Goal: Task Accomplishment & Management: Complete application form

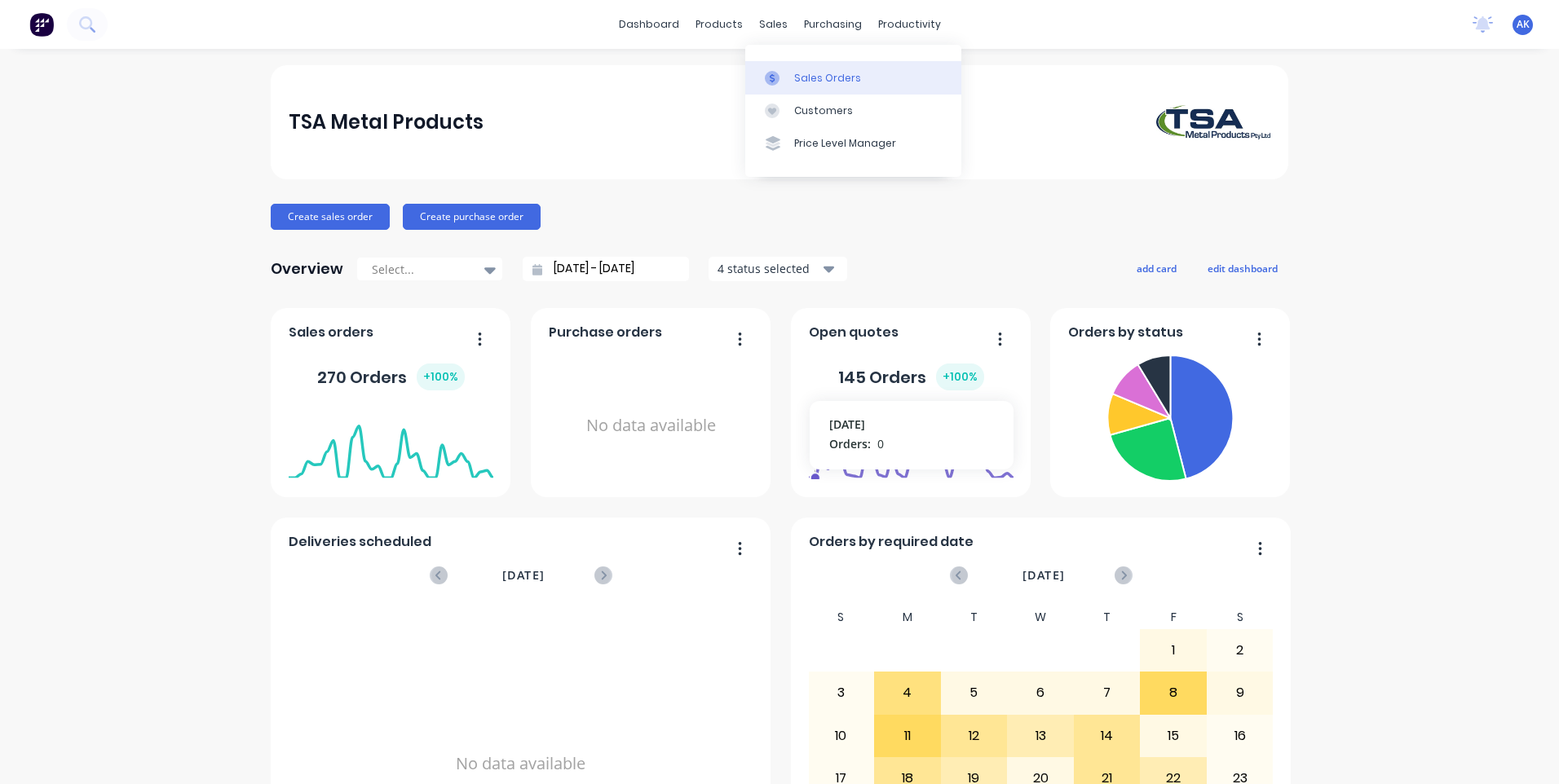
click at [814, 80] on div "Sales Orders" at bounding box center [828, 79] width 67 height 15
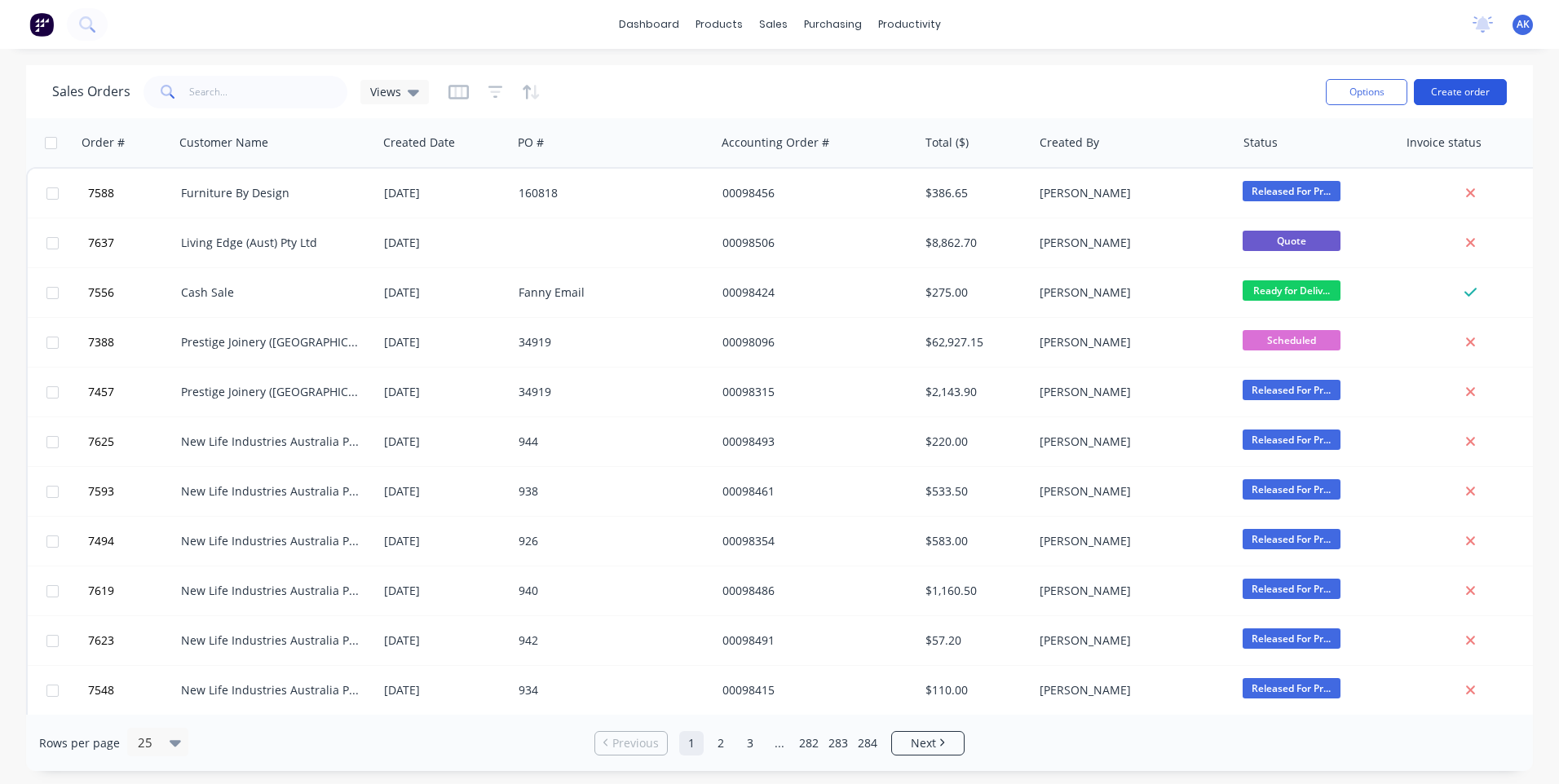
click at [1448, 90] on button "Create order" at bounding box center [1460, 92] width 93 height 26
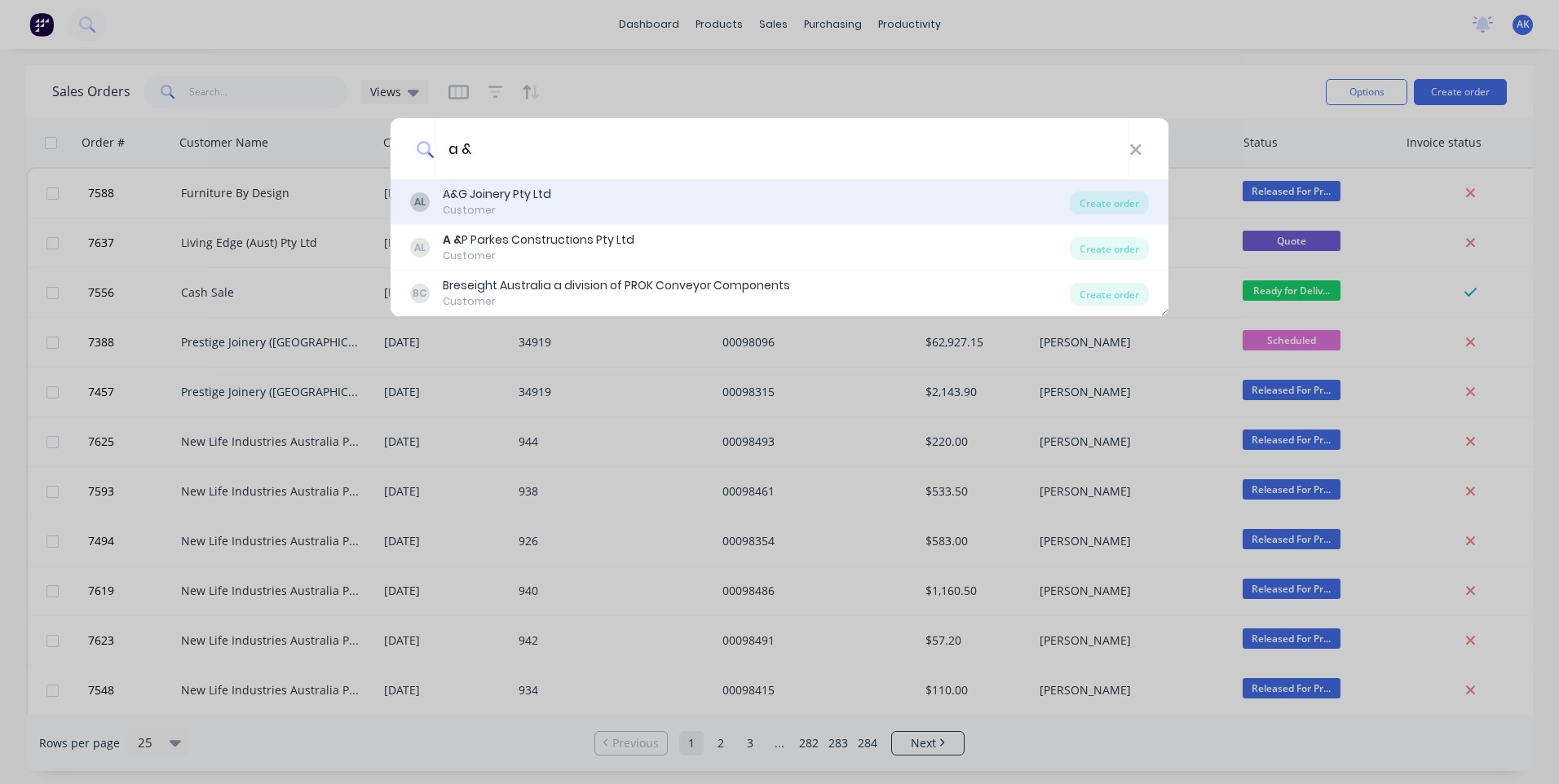
type input "a &"
click at [471, 192] on div "A&G Joinery Pty Ltd" at bounding box center [497, 194] width 109 height 17
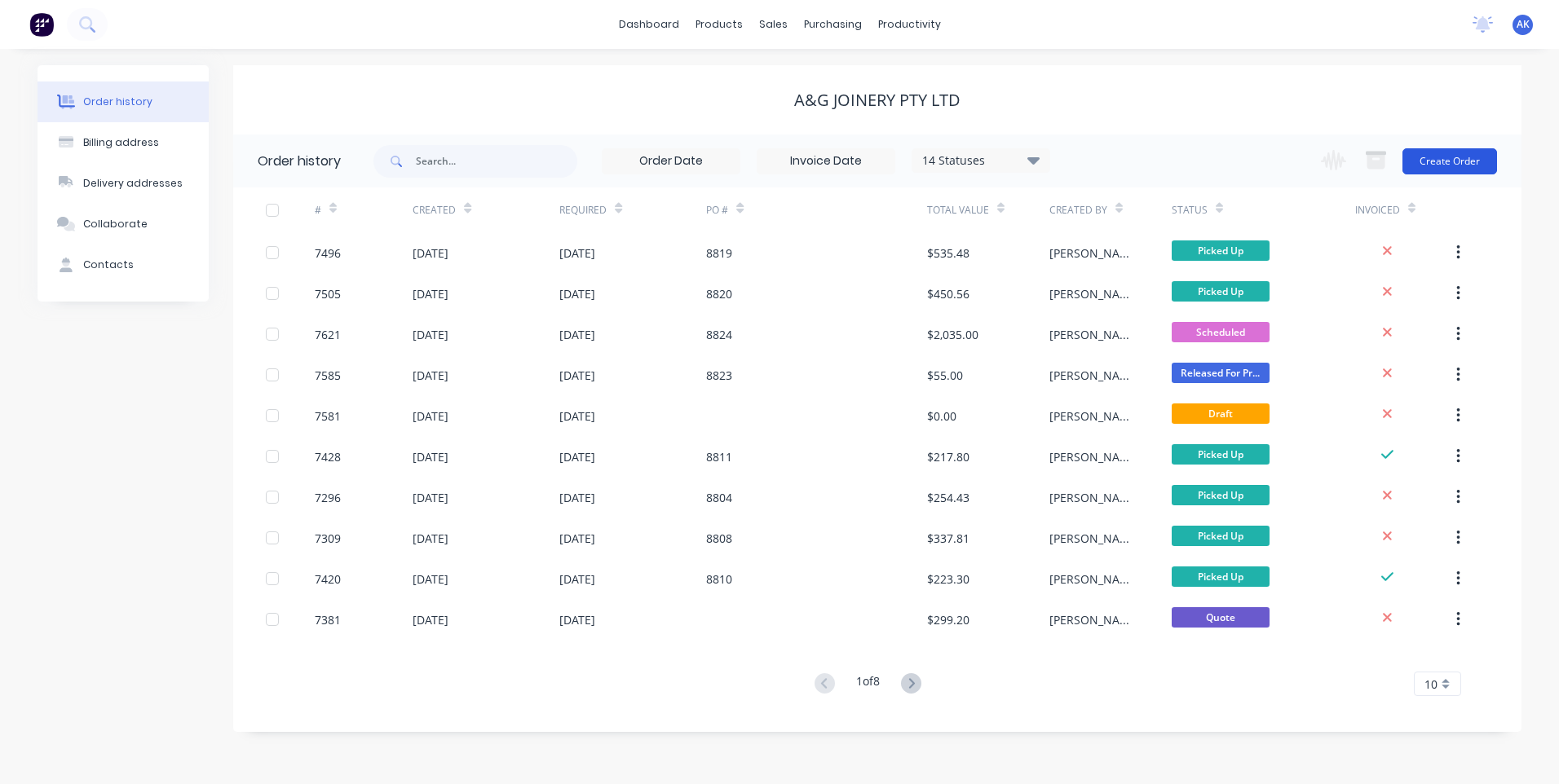
click at [1432, 161] on button "Create Order" at bounding box center [1449, 161] width 95 height 26
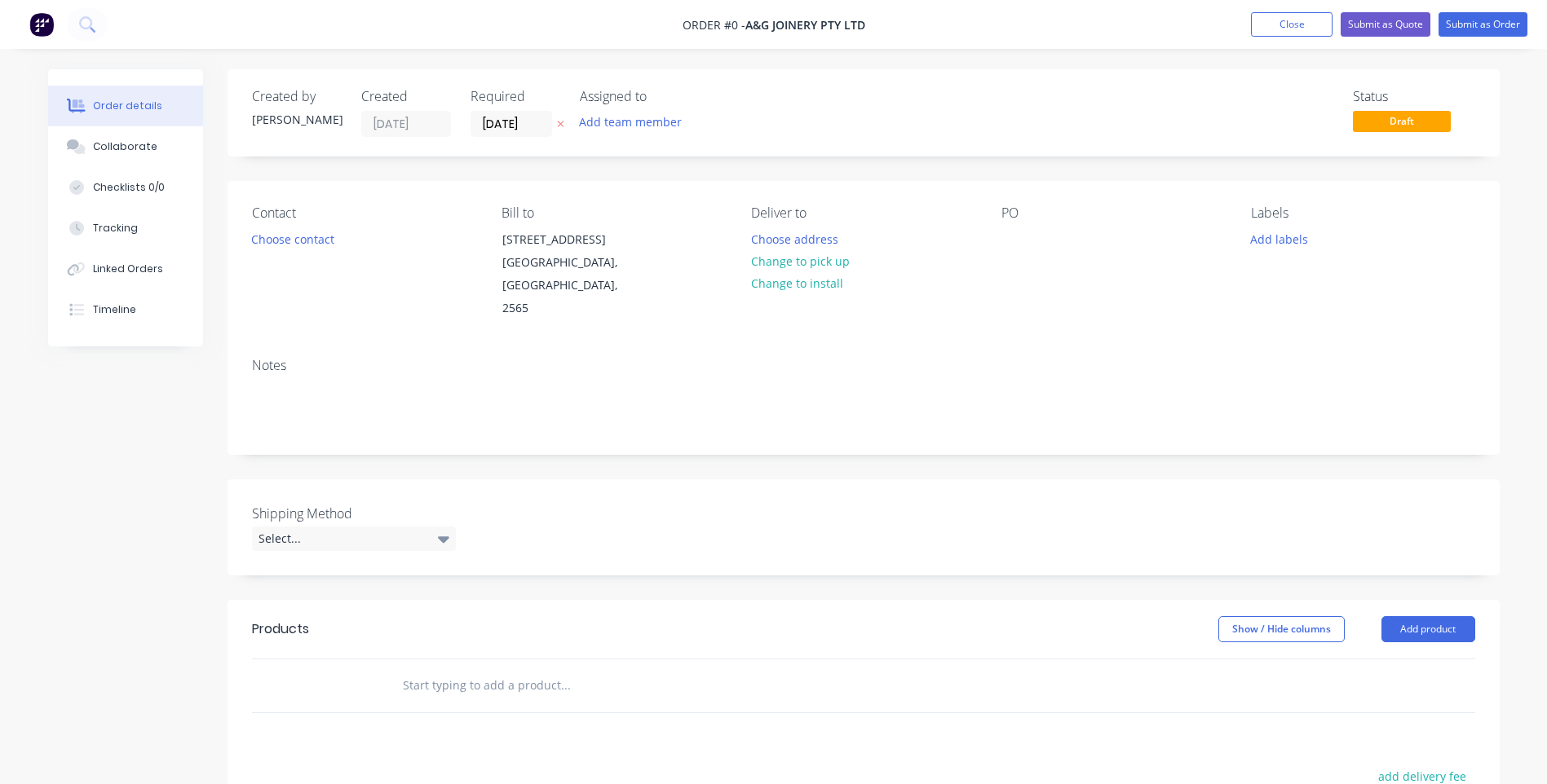
click at [430, 669] on input "text" at bounding box center [565, 685] width 326 height 33
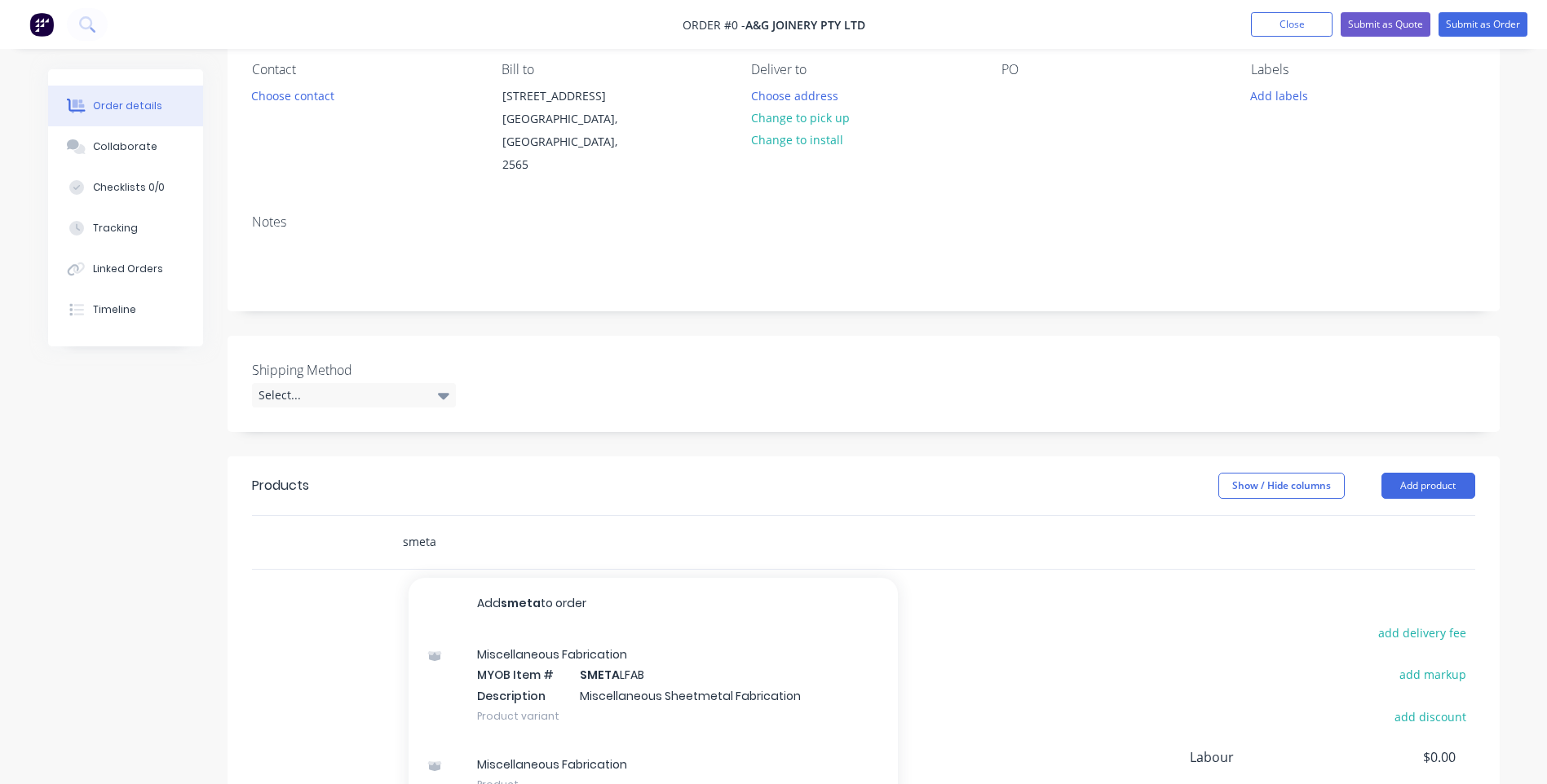
scroll to position [163, 0]
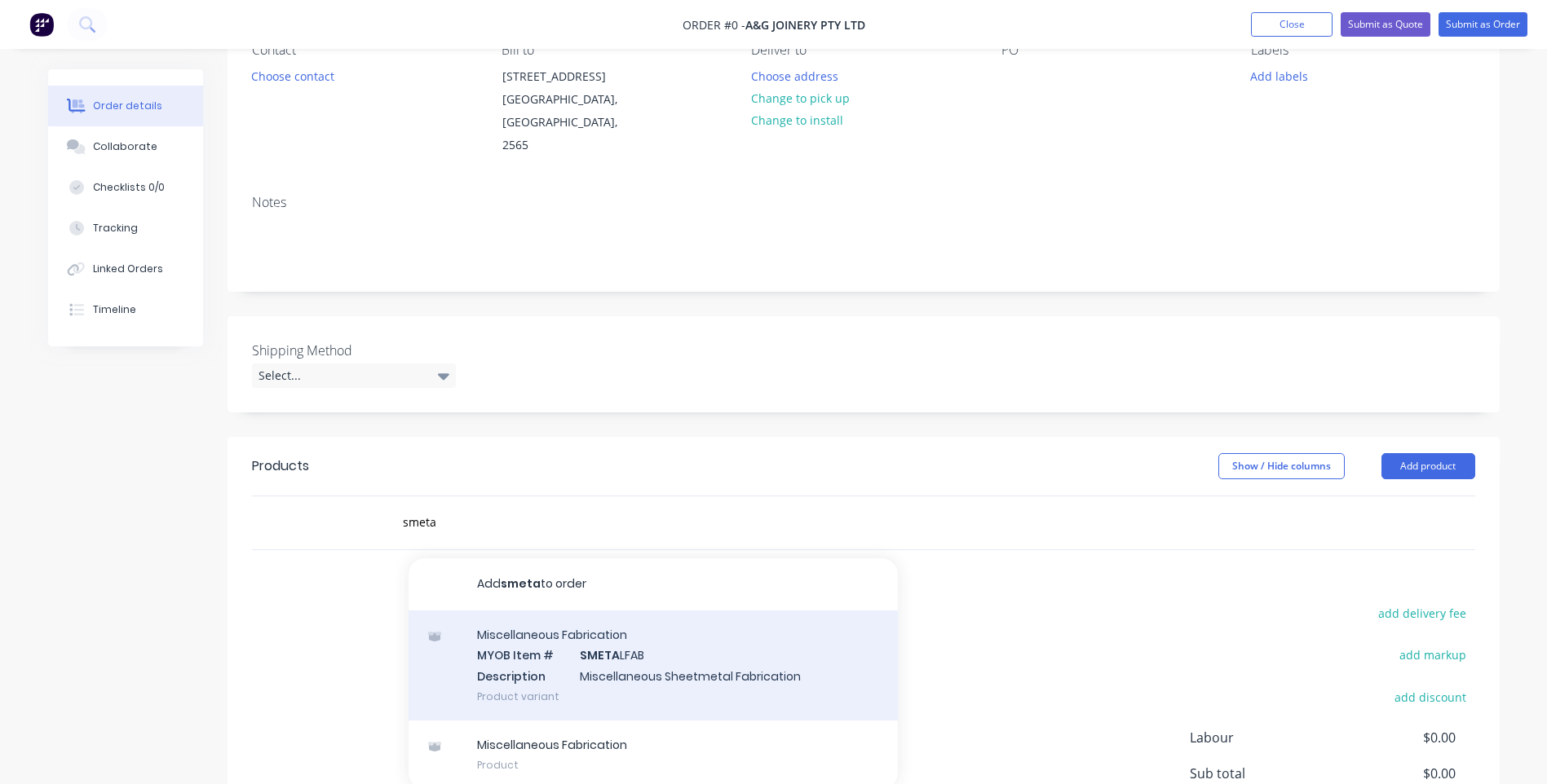
click at [575, 653] on div "Miscellaneous Fabrication MYOB Item # SMETA LFAB Description Miscellaneous Shee…" at bounding box center [653, 666] width 490 height 110
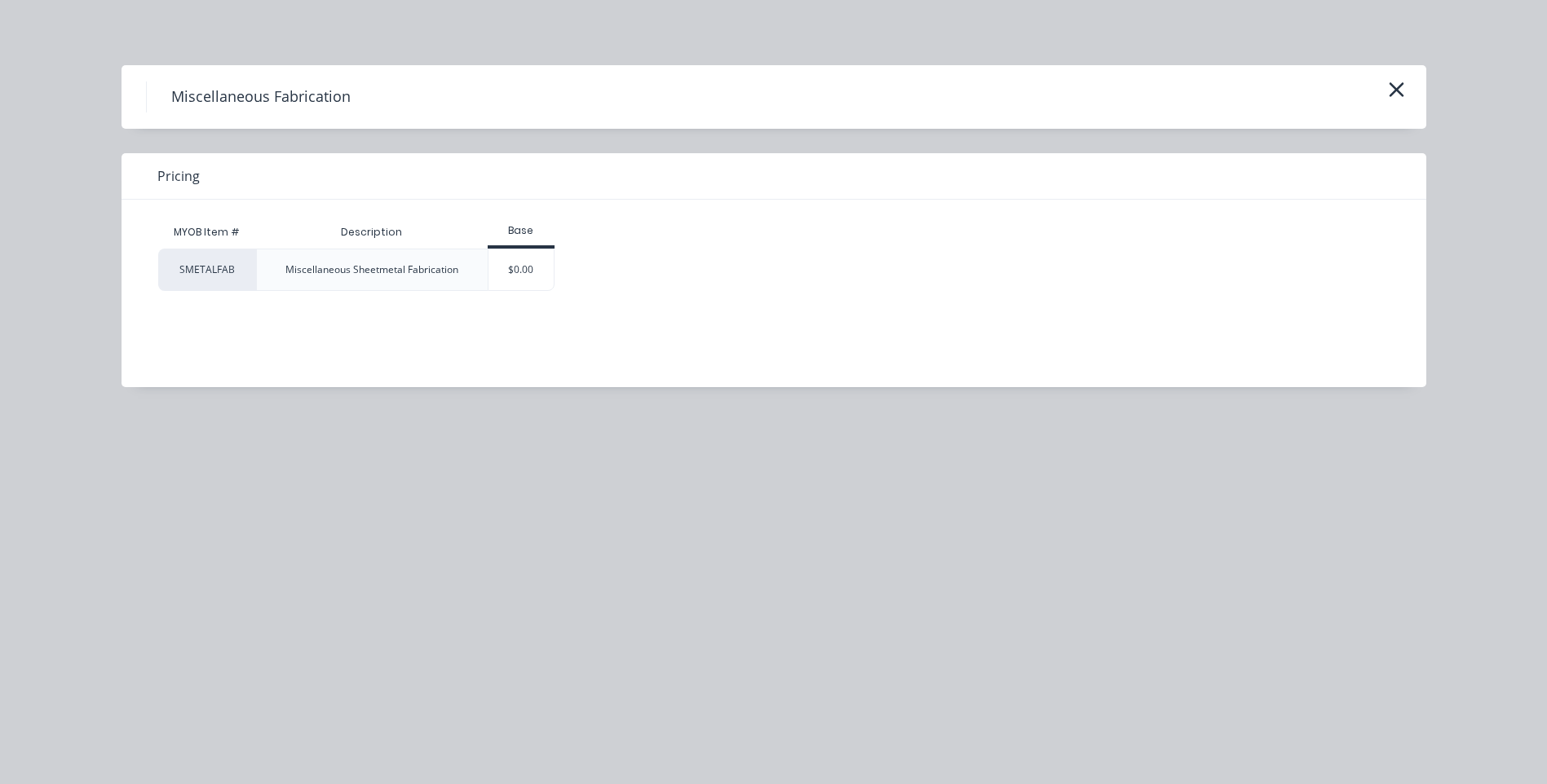
click at [286, 274] on div "Miscellaneous Sheetmetal Fabrication" at bounding box center [372, 270] width 173 height 15
click at [1396, 87] on icon "button" at bounding box center [1396, 90] width 17 height 23
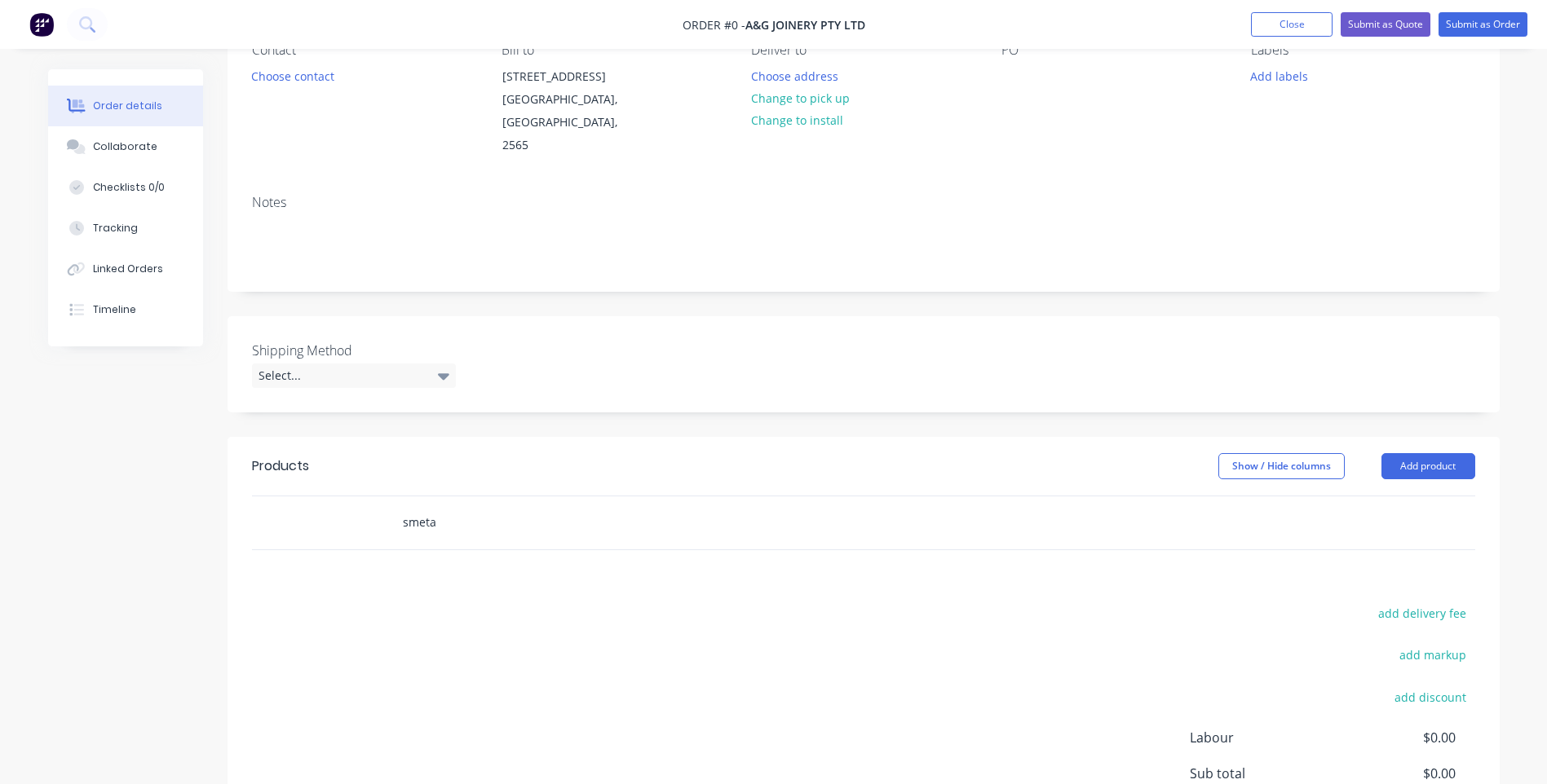
click at [523, 506] on input "smeta" at bounding box center [565, 522] width 326 height 33
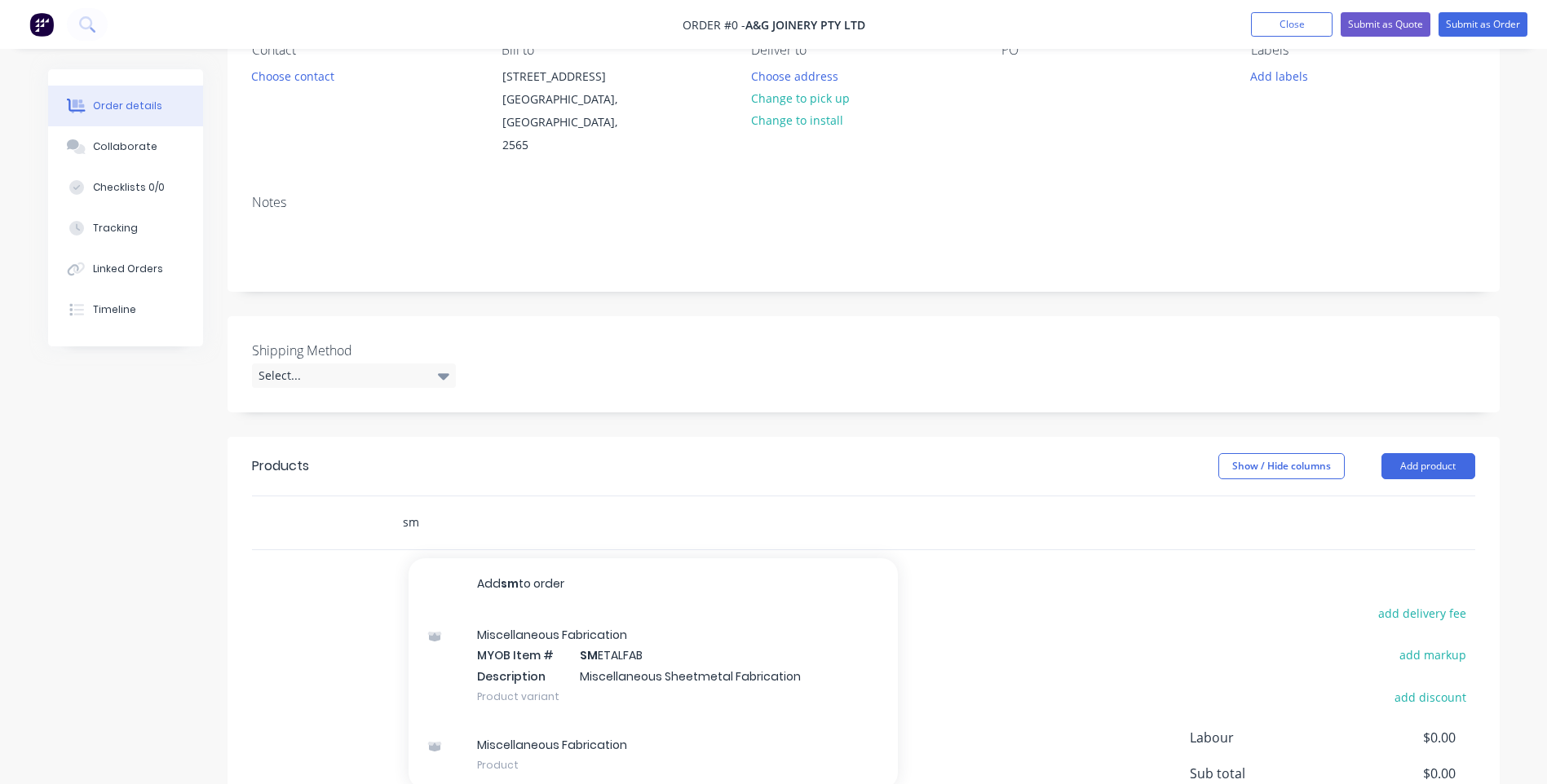
type input "s"
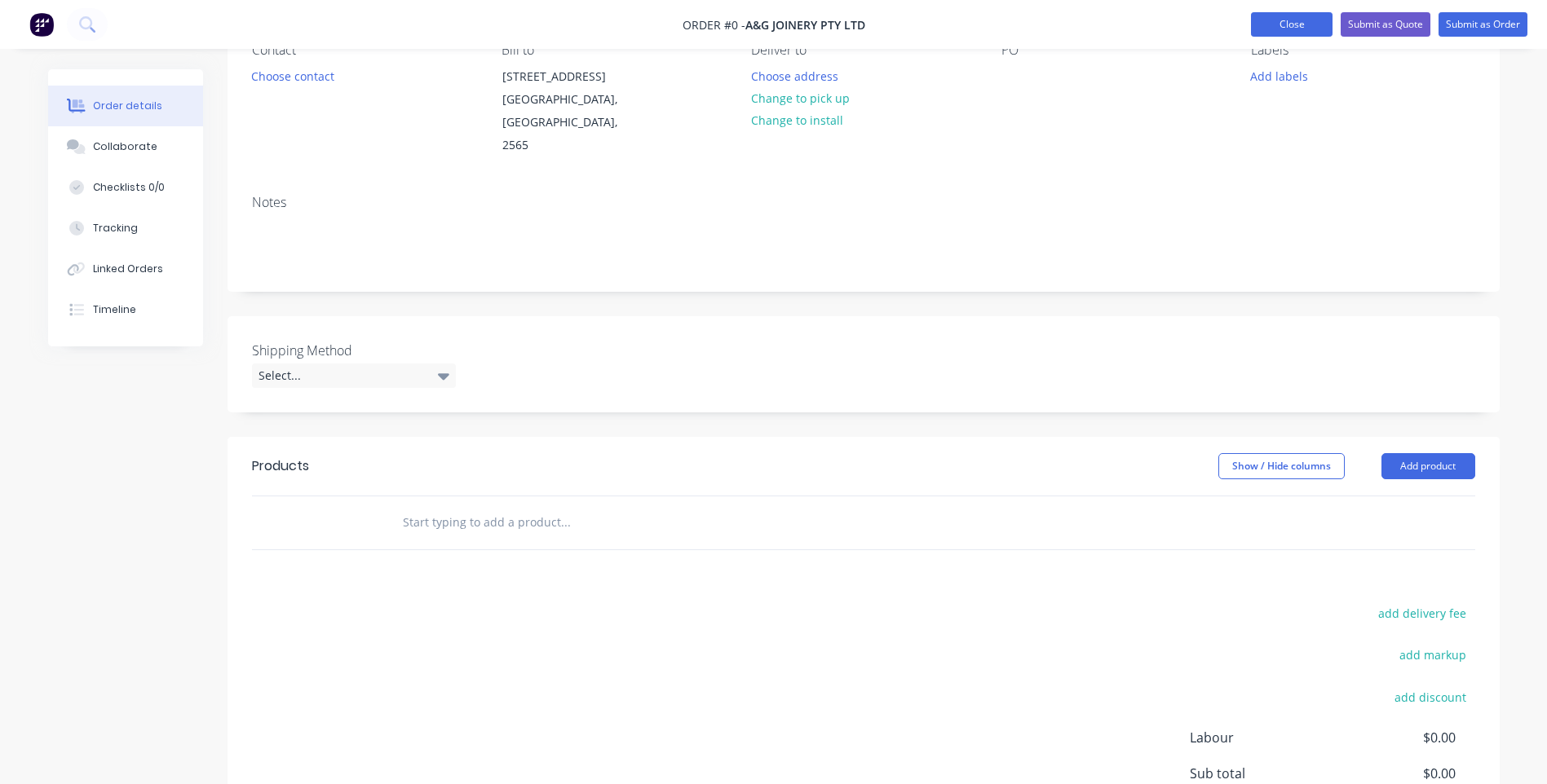
click at [1273, 27] on button "Close" at bounding box center [1292, 24] width 81 height 24
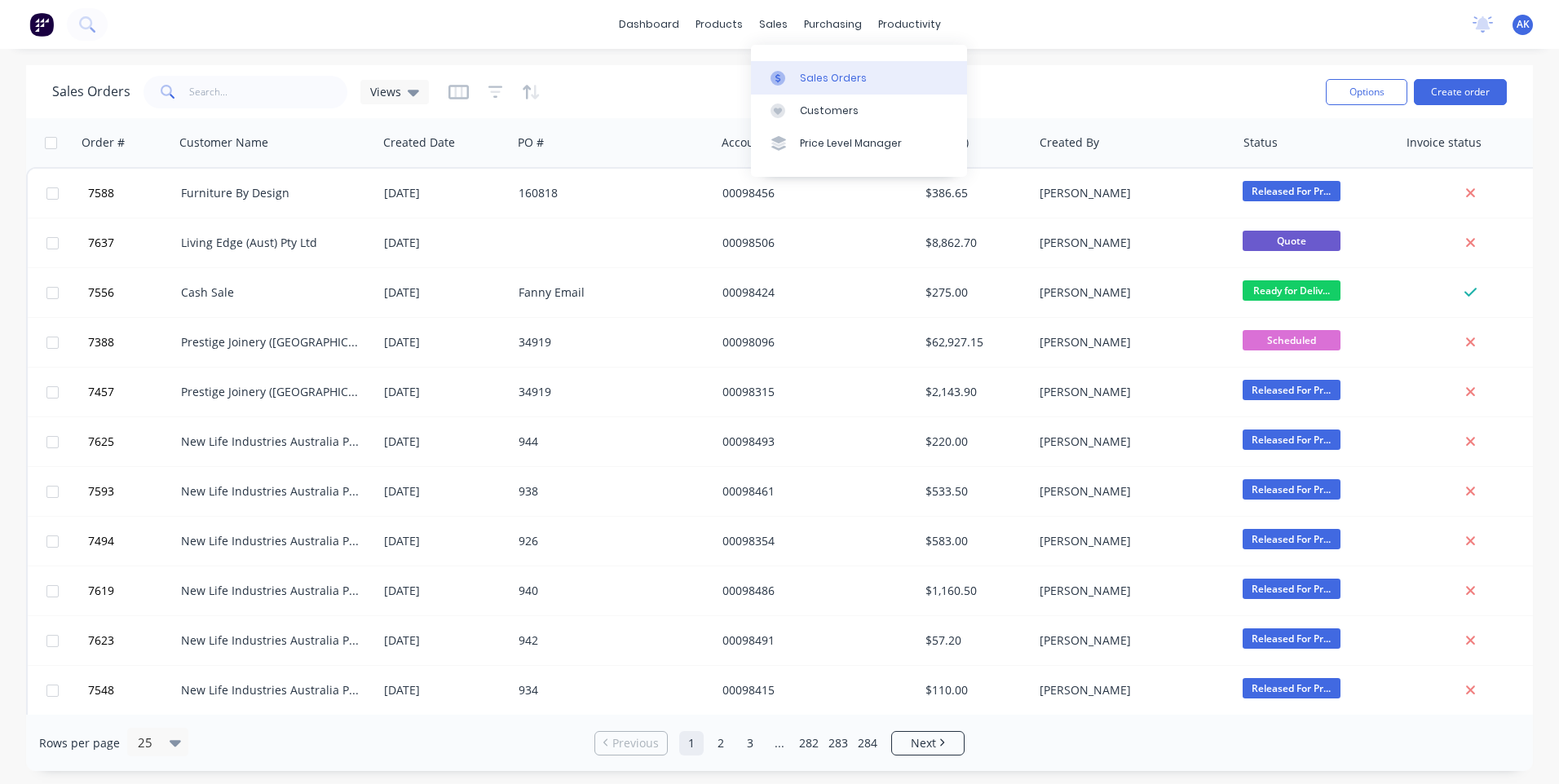
click at [817, 75] on div "Sales Orders" at bounding box center [833, 79] width 67 height 15
click at [1458, 95] on button "Create order" at bounding box center [1460, 92] width 93 height 26
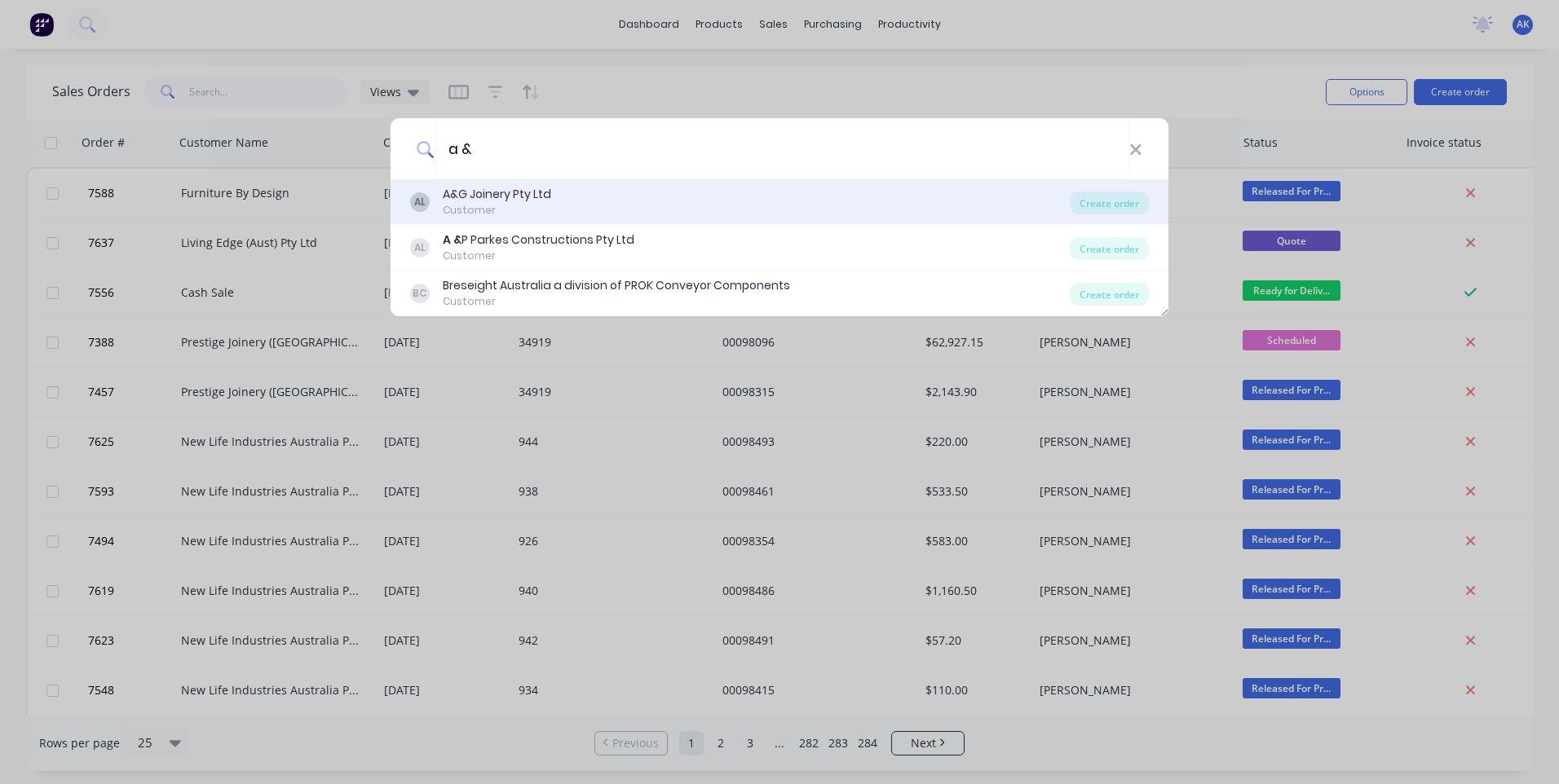
type input "a &"
click at [492, 213] on div "Customer" at bounding box center [497, 211] width 109 height 15
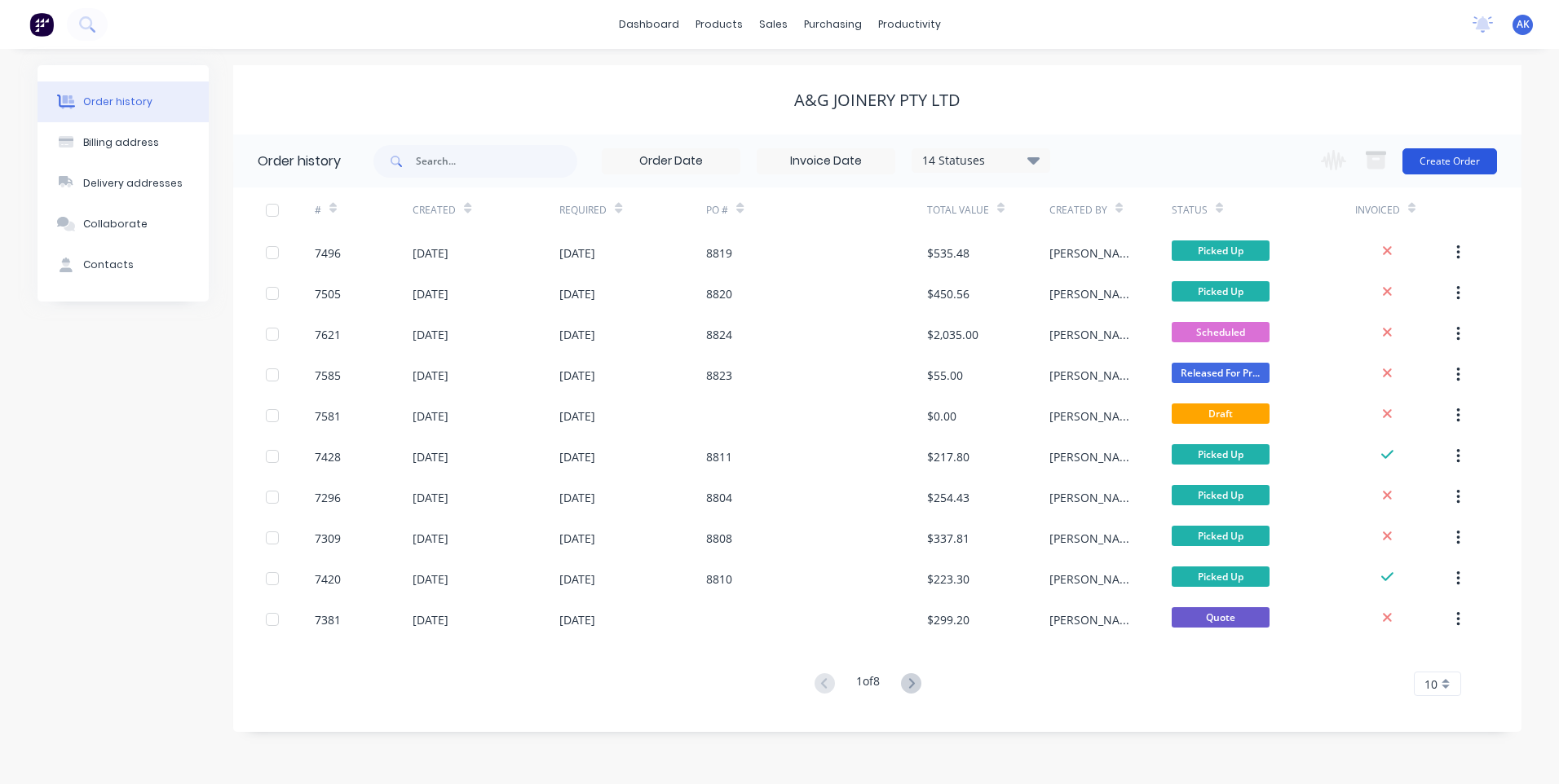
click at [1452, 162] on button "Create Order" at bounding box center [1449, 161] width 95 height 26
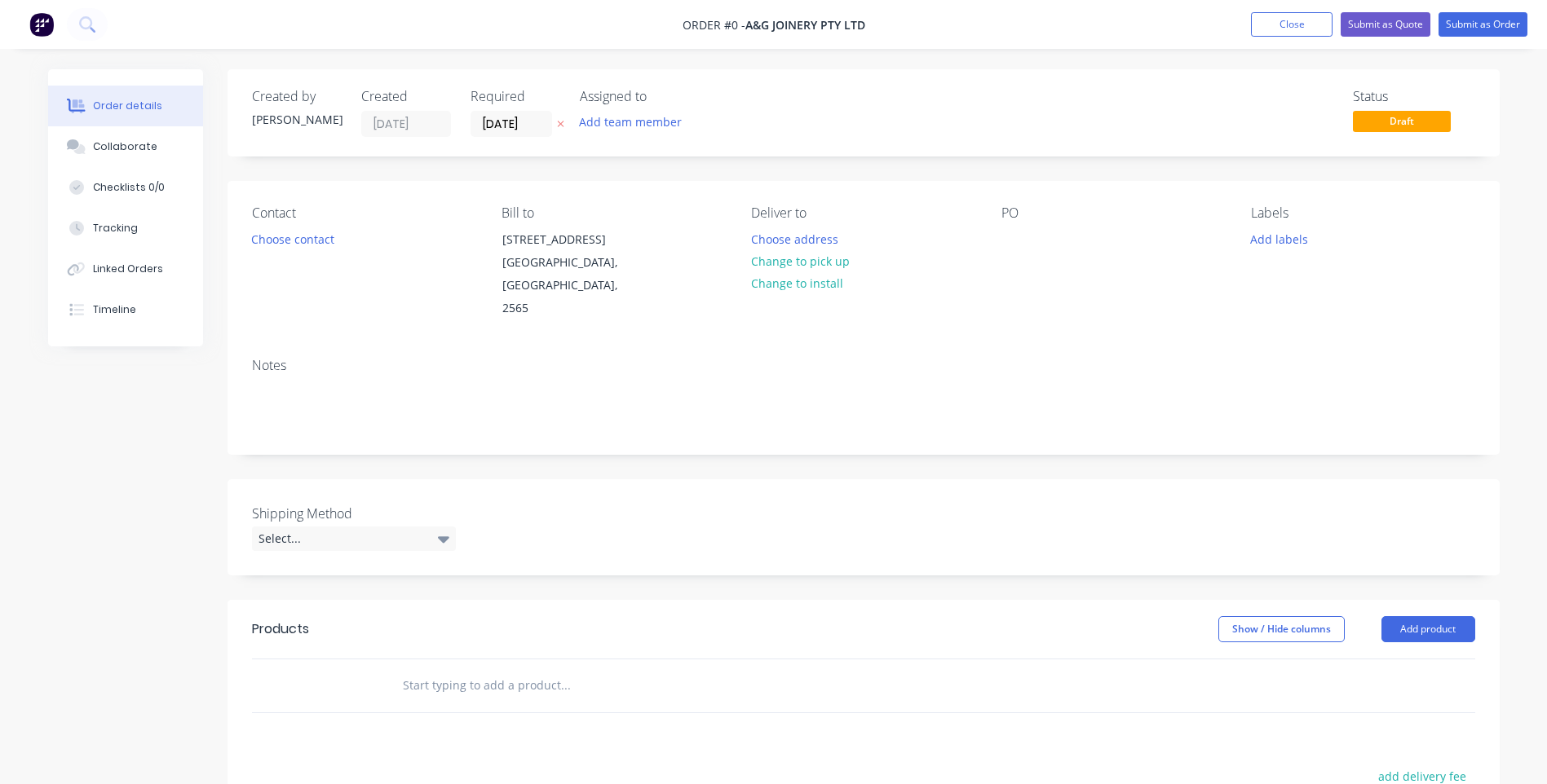
click at [1074, 218] on div "PO" at bounding box center [1113, 213] width 224 height 16
click at [493, 669] on input "text" at bounding box center [565, 685] width 326 height 33
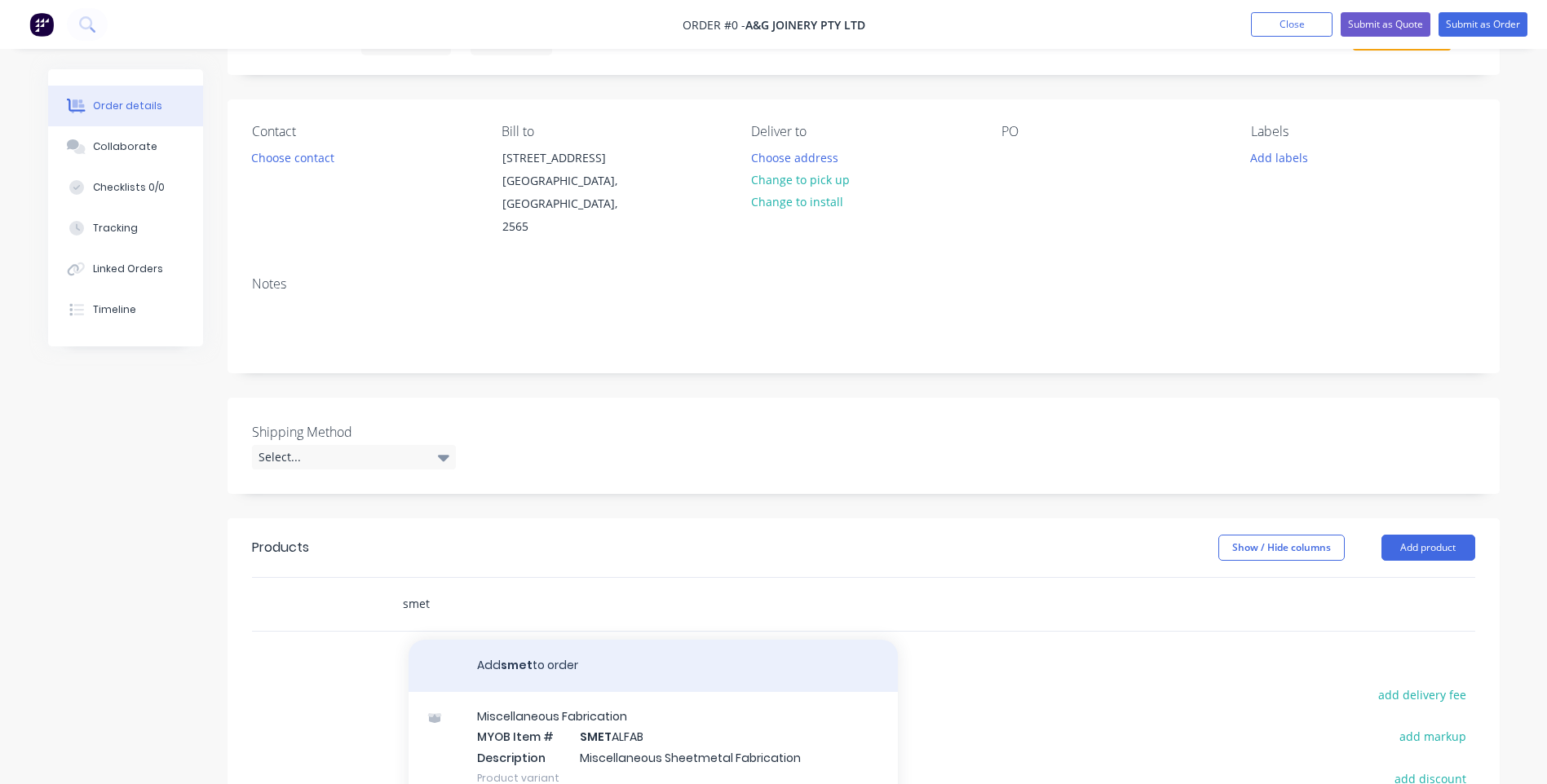
scroll to position [163, 0]
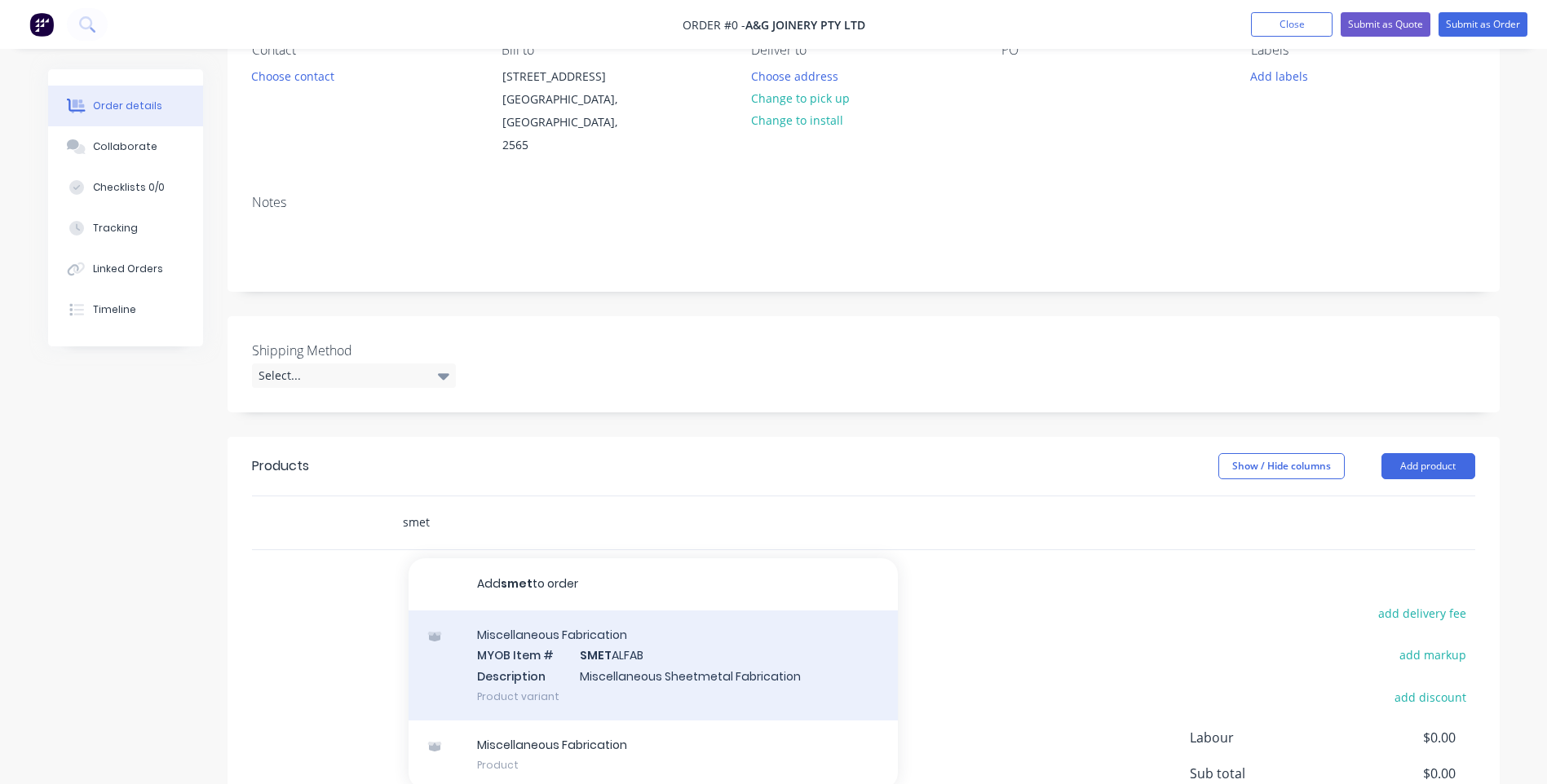
type input "smet"
click at [524, 643] on div "Miscellaneous Fabrication MYOB Item # SMET ALFAB Description Miscellaneous Shee…" at bounding box center [653, 666] width 490 height 110
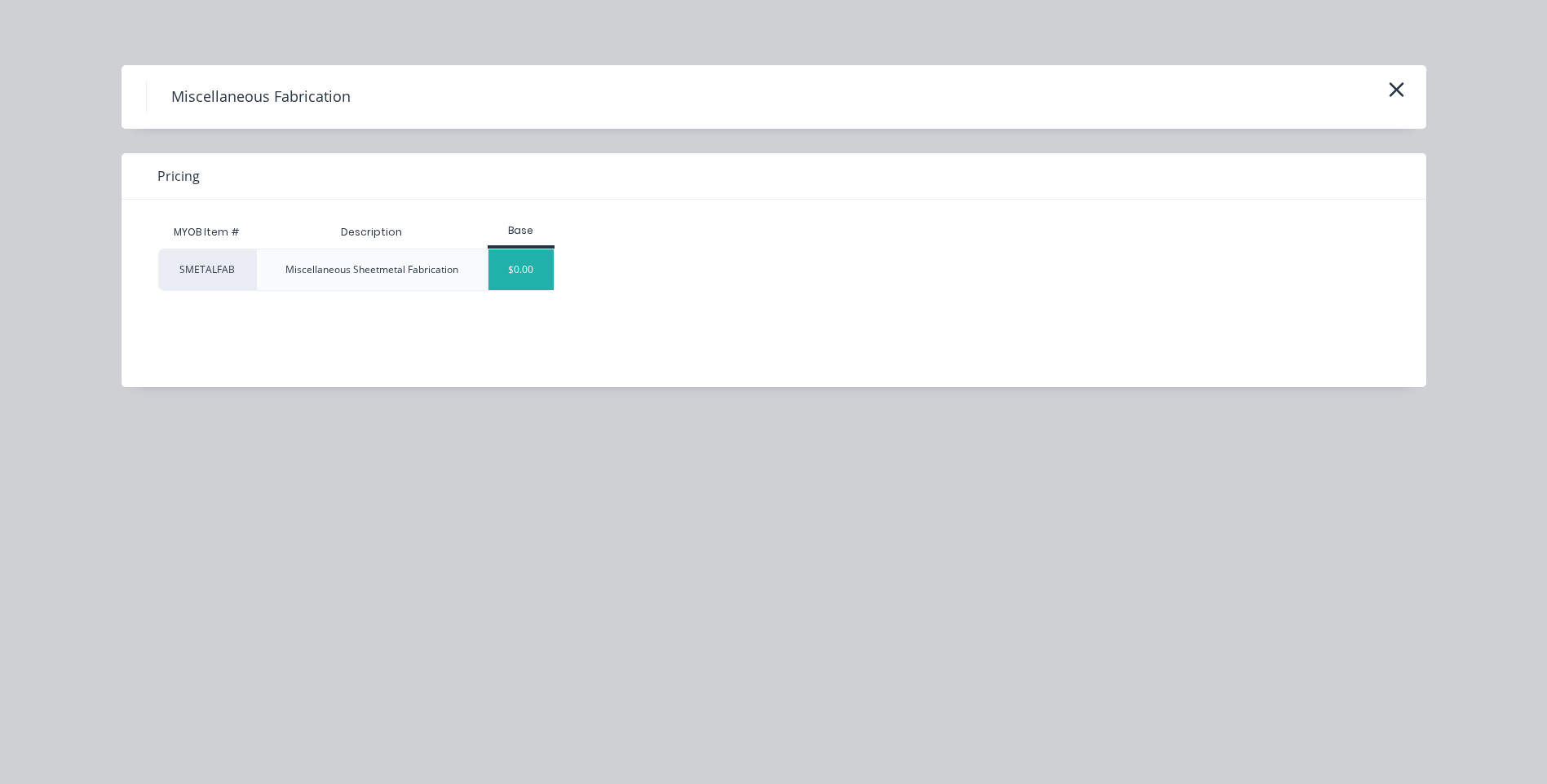
click at [526, 280] on div "$0.00" at bounding box center [522, 269] width 66 height 41
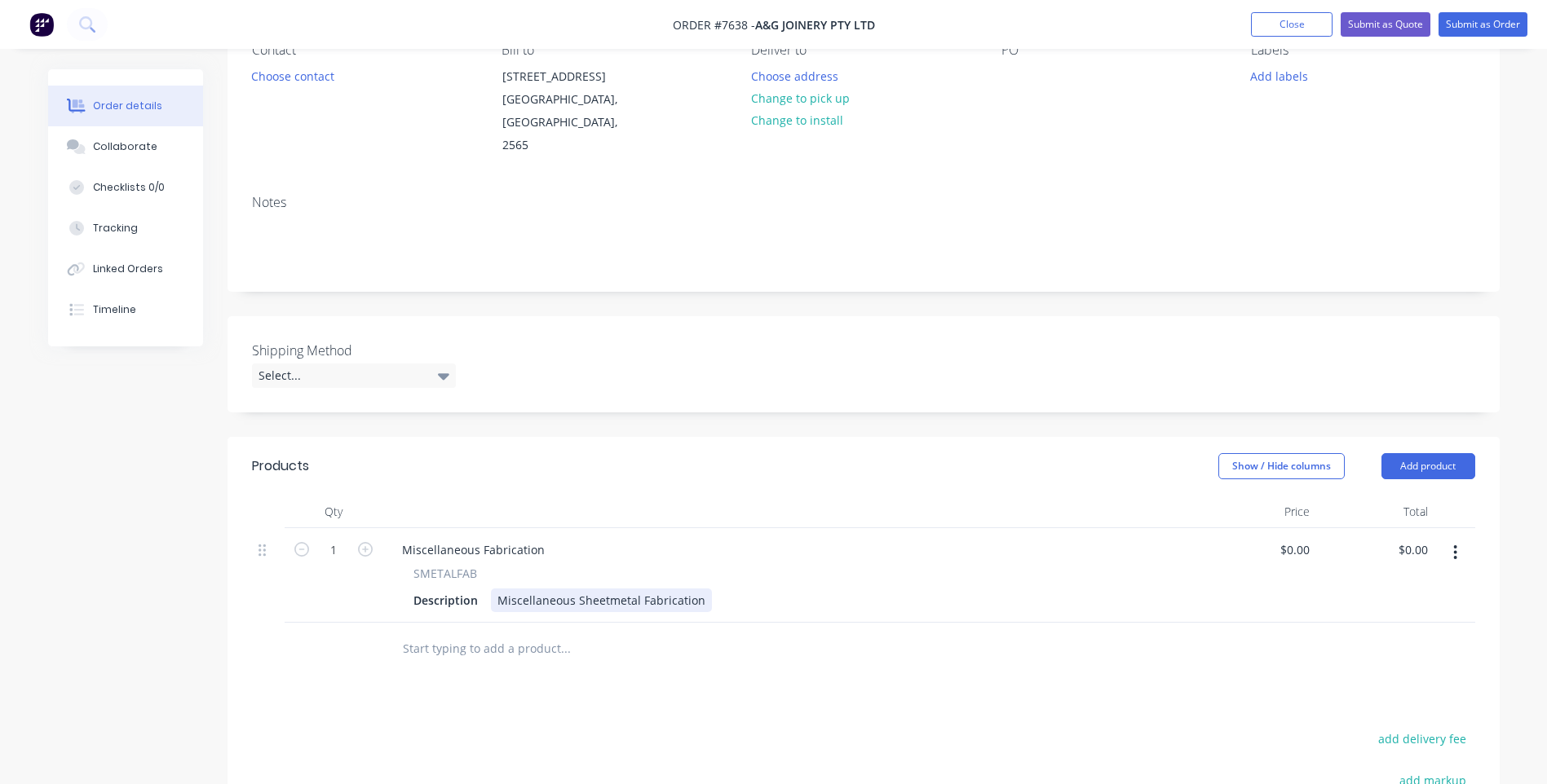
click at [573, 589] on div "Miscellaneous Sheetmetal Fabrication" at bounding box center [602, 601] width 221 height 23
drag, startPoint x: 713, startPoint y: 571, endPoint x: 487, endPoint y: 560, distance: 226.3
click at [487, 565] on div "SMETALFAB Description Miscellaneous Sheetmetal Fabrication" at bounding box center [790, 588] width 803 height 48
click at [683, 589] on div "Description Controller Box Surround 939 x" at bounding box center [787, 601] width 760 height 23
click at [664, 589] on div "Controller Box Surround 939 x" at bounding box center [580, 601] width 177 height 23
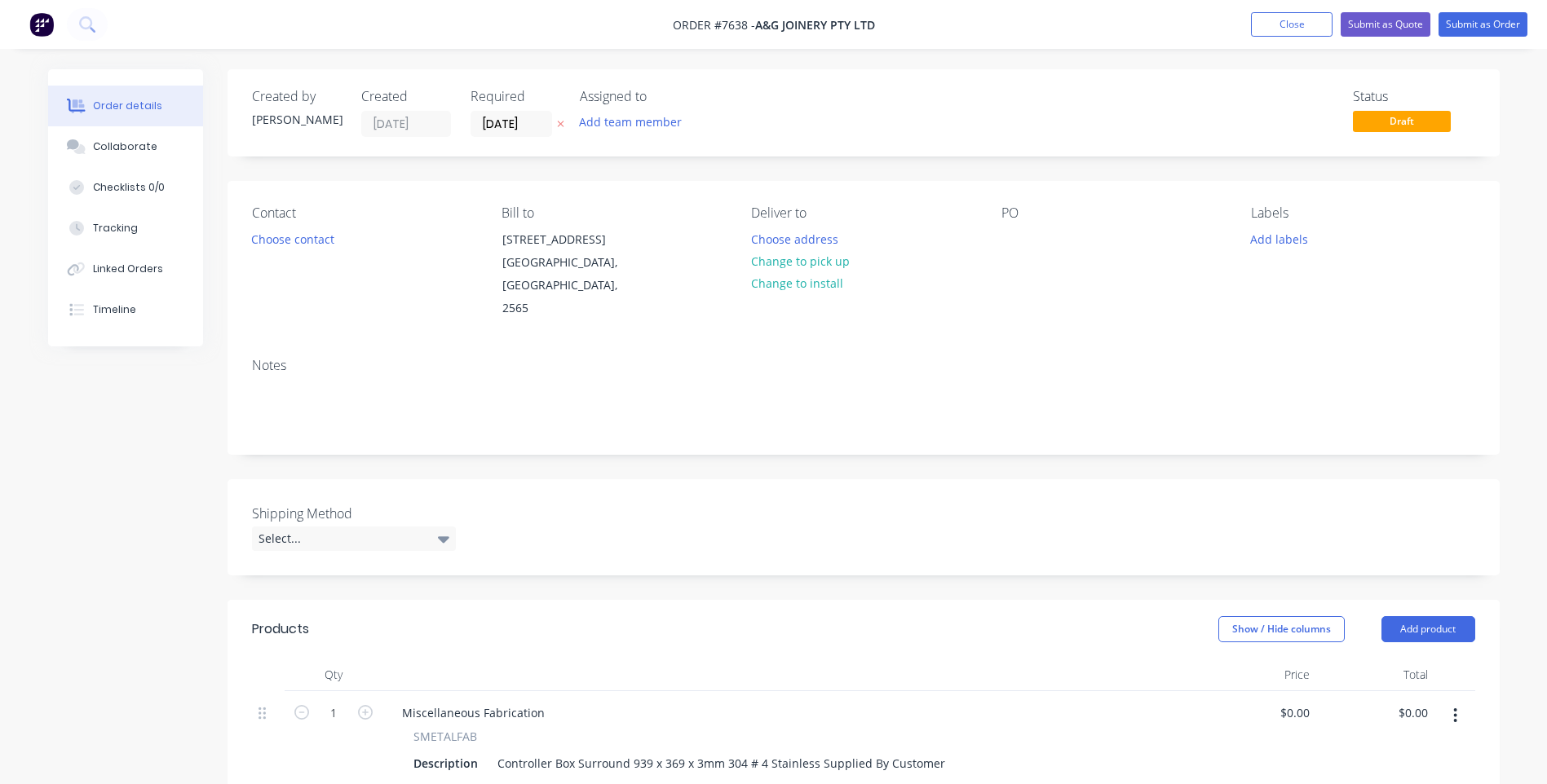
click at [1036, 212] on div "PO" at bounding box center [1113, 213] width 224 height 16
click at [1037, 214] on div "PO" at bounding box center [1113, 213] width 224 height 16
click at [1031, 216] on div "PO" at bounding box center [1113, 213] width 224 height 16
click at [443, 536] on icon at bounding box center [444, 540] width 12 height 7
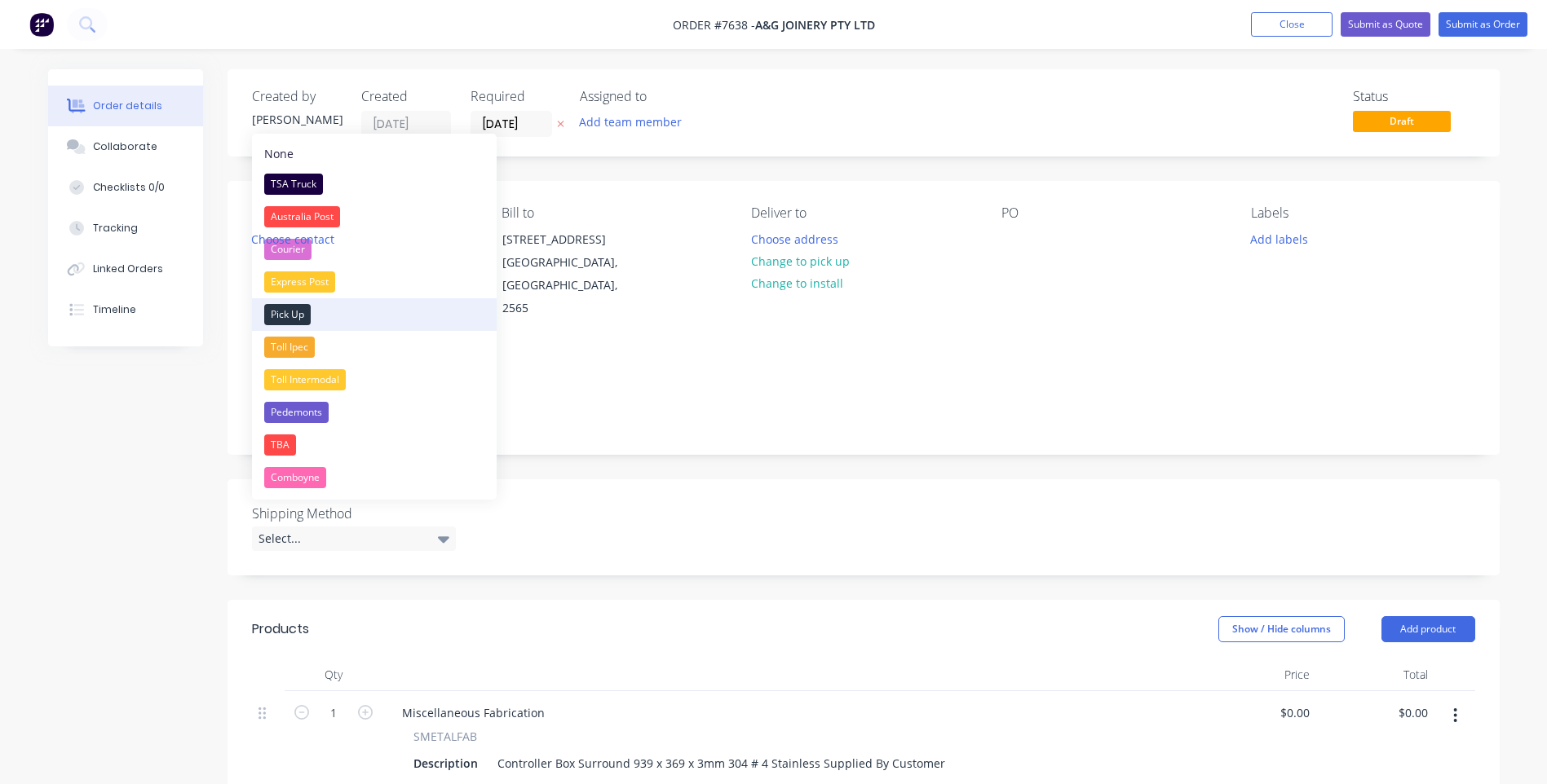
click at [299, 315] on div "Pick Up" at bounding box center [288, 314] width 47 height 21
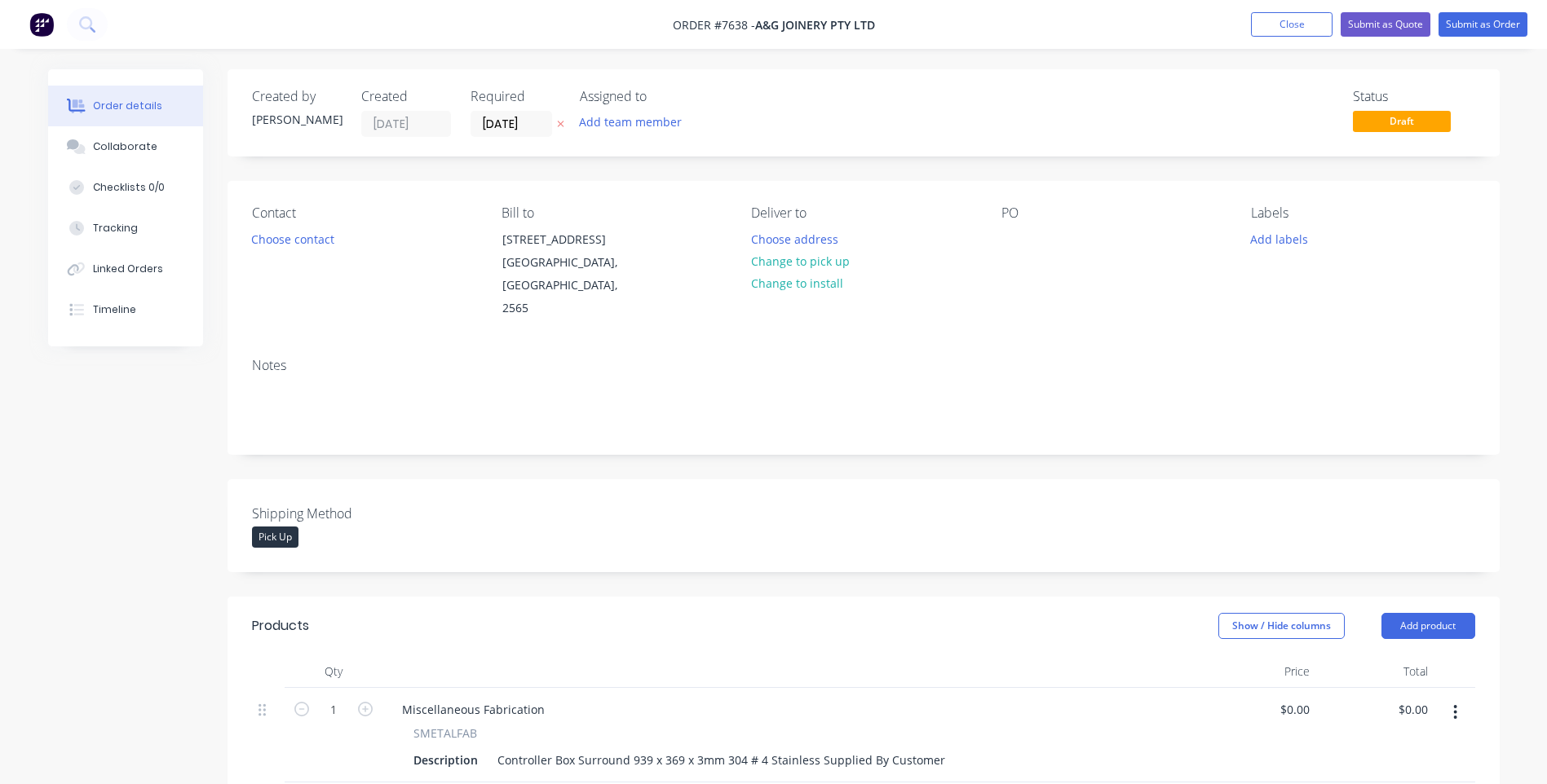
click at [1059, 213] on div "PO" at bounding box center [1113, 213] width 224 height 16
click at [1049, 213] on div "PO" at bounding box center [1113, 213] width 224 height 16
click at [1010, 214] on div "PO" at bounding box center [1113, 213] width 224 height 16
click at [1022, 212] on div "PO" at bounding box center [1113, 213] width 224 height 16
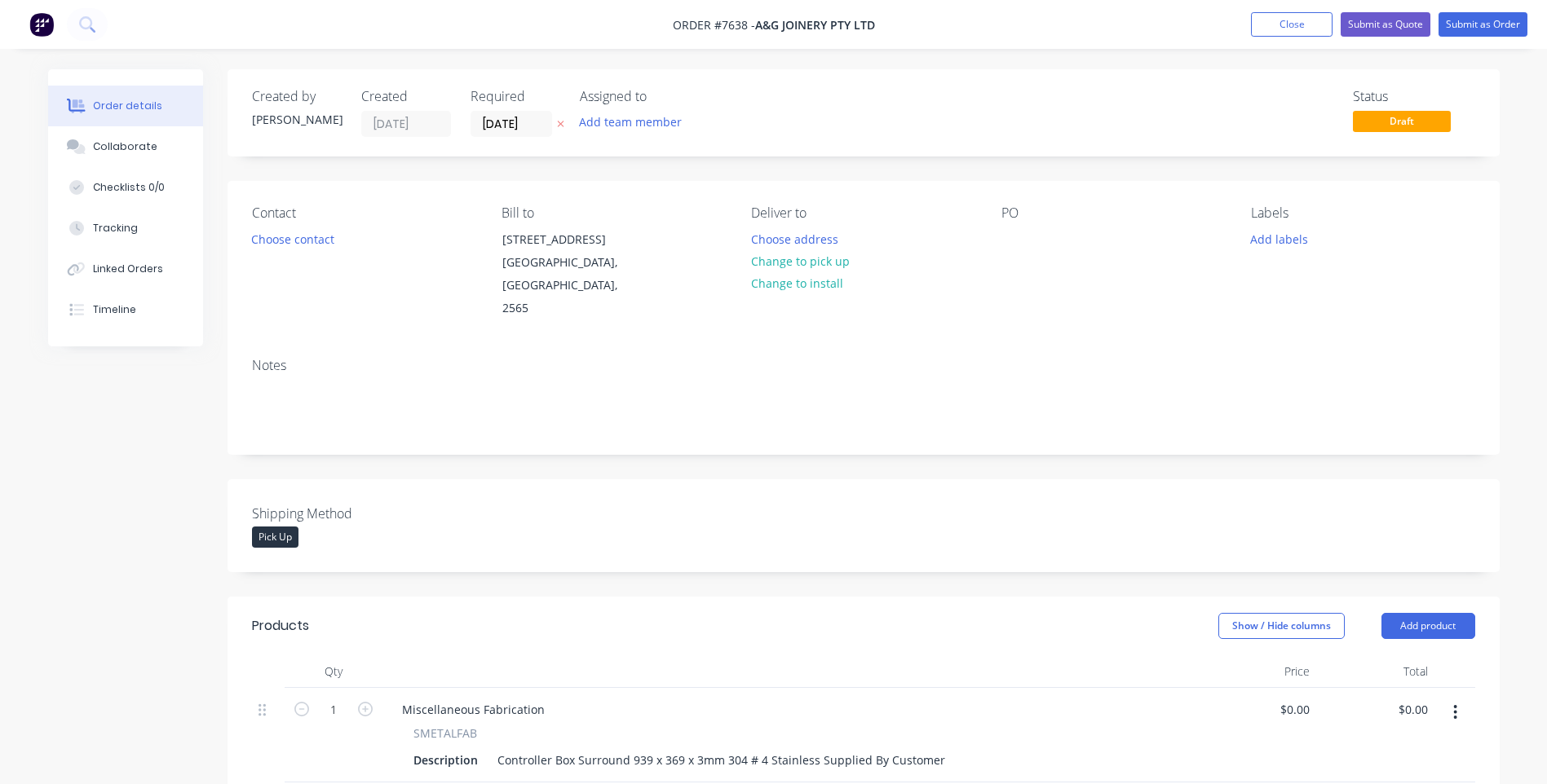
click at [1020, 211] on div "PO" at bounding box center [1113, 213] width 224 height 16
click at [1024, 213] on div "PO" at bounding box center [1113, 213] width 224 height 16
click at [1023, 213] on div "PO" at bounding box center [1113, 213] width 224 height 16
click at [1019, 213] on div "PO" at bounding box center [1113, 213] width 224 height 16
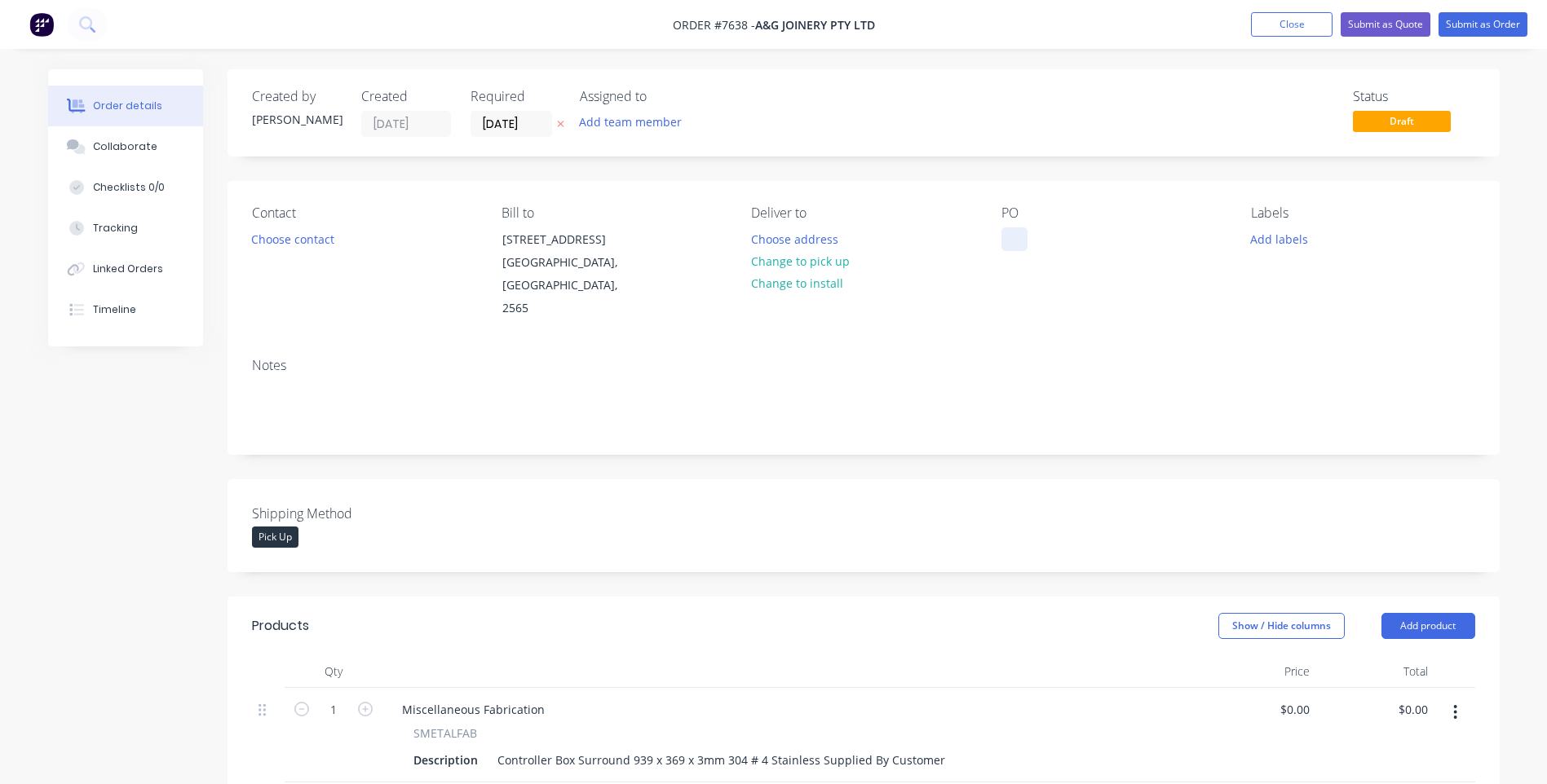
click at [1018, 236] on div at bounding box center [1015, 239] width 26 height 23
click at [1485, 26] on button "Submit as Order" at bounding box center [1483, 24] width 89 height 24
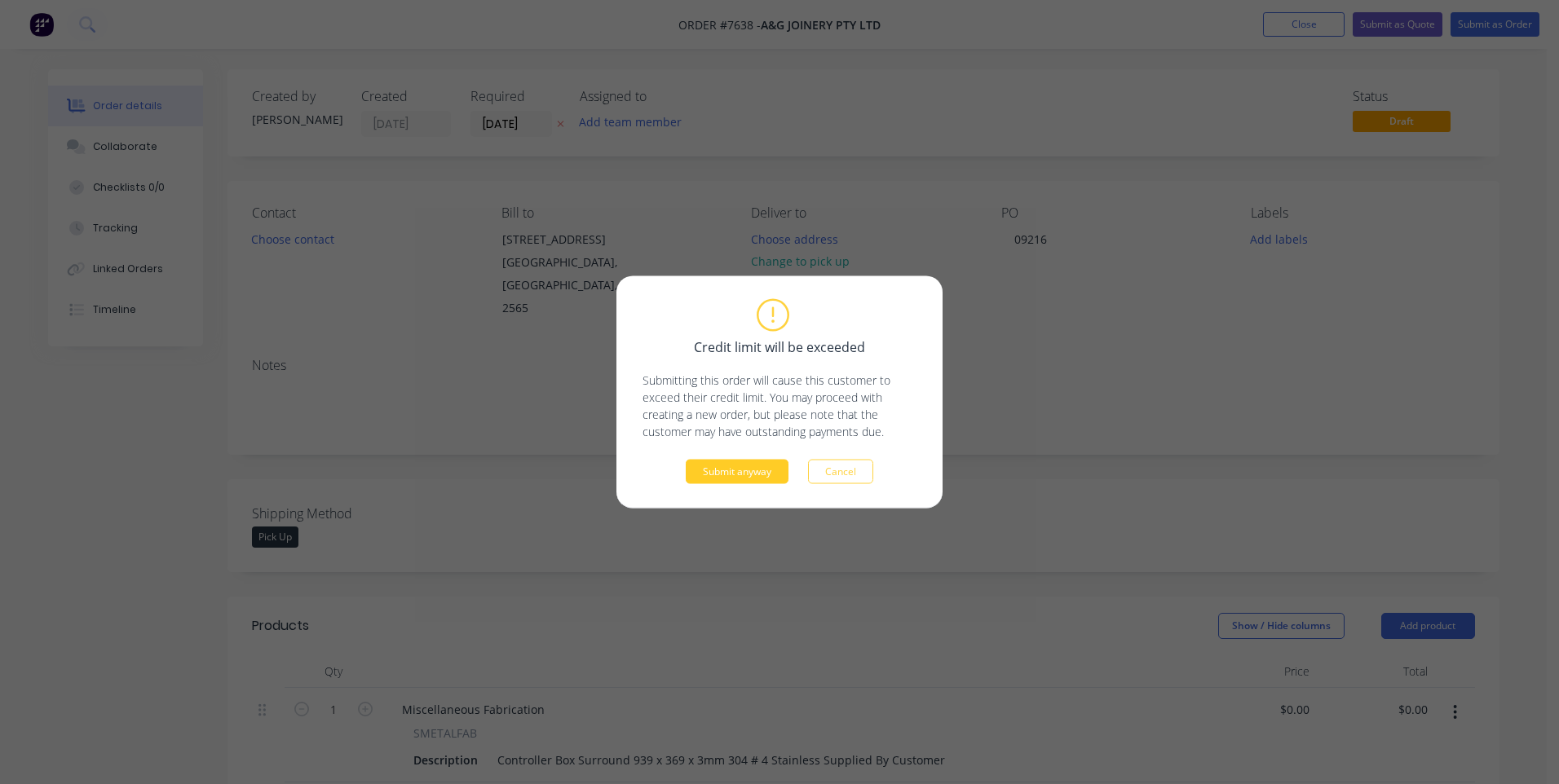
click at [744, 475] on button "Submit anyway" at bounding box center [736, 472] width 103 height 24
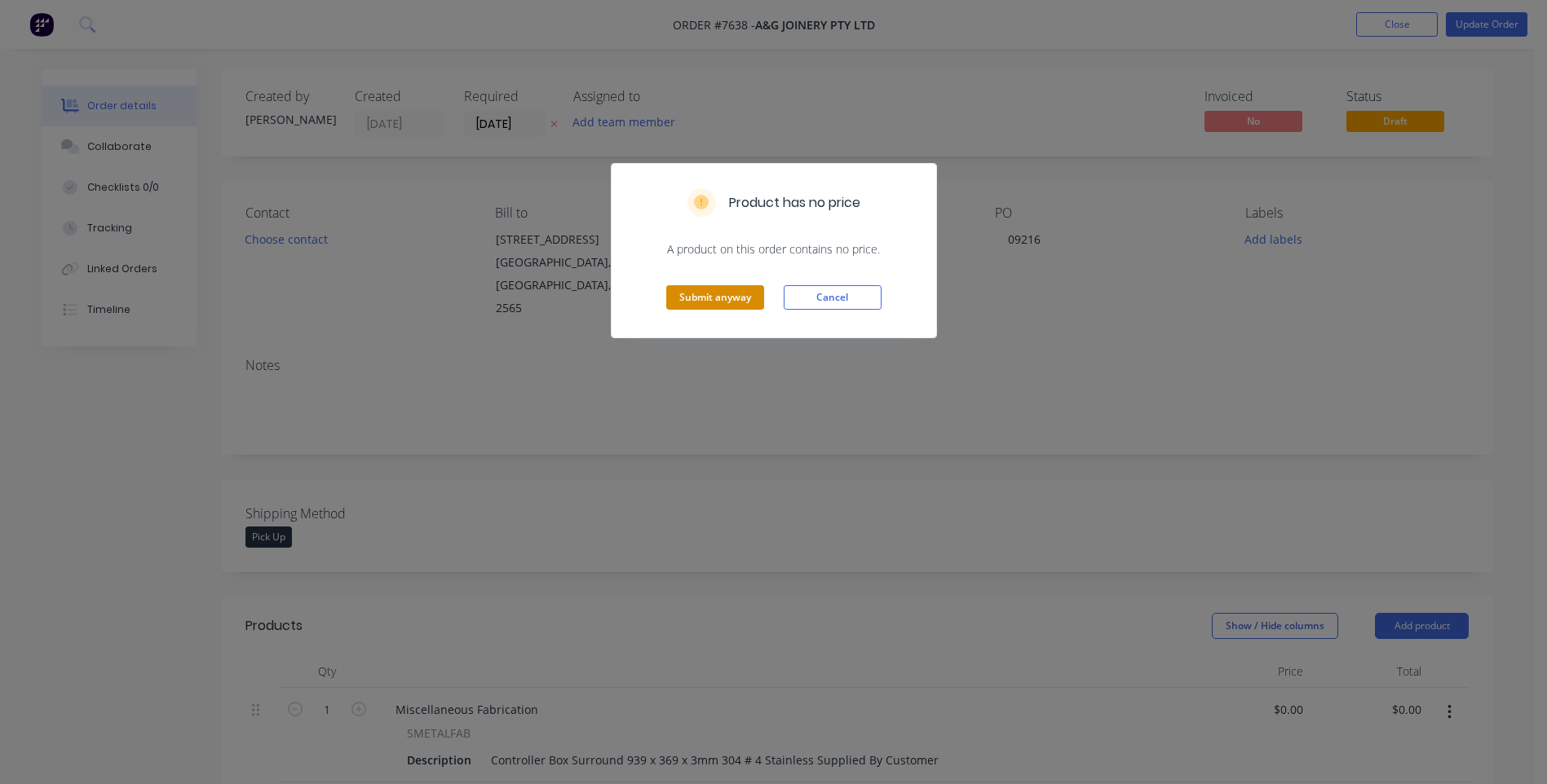
click at [710, 295] on button "Submit anyway" at bounding box center [715, 297] width 98 height 24
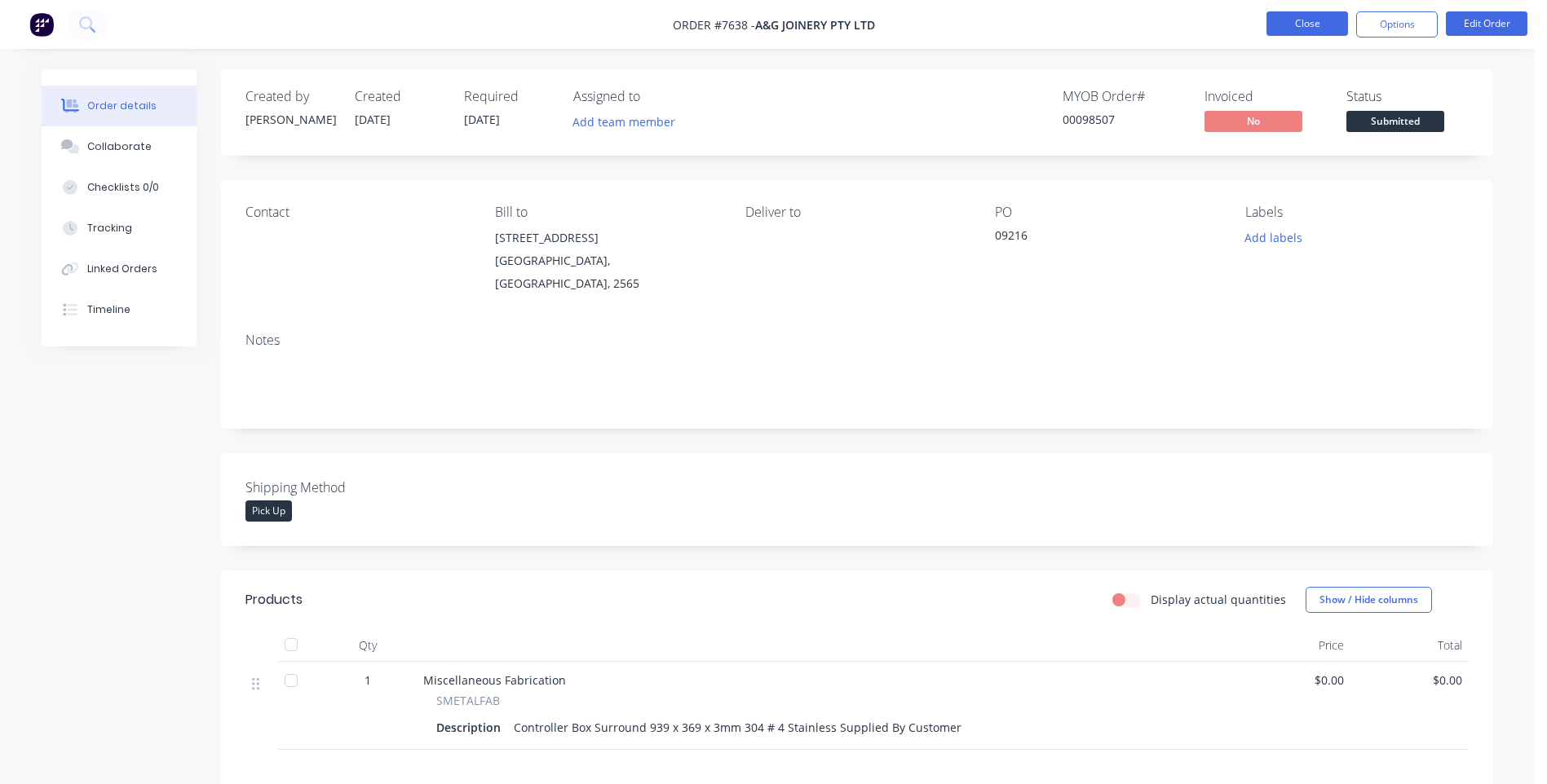
click at [1308, 24] on button "Close" at bounding box center [1307, 23] width 81 height 24
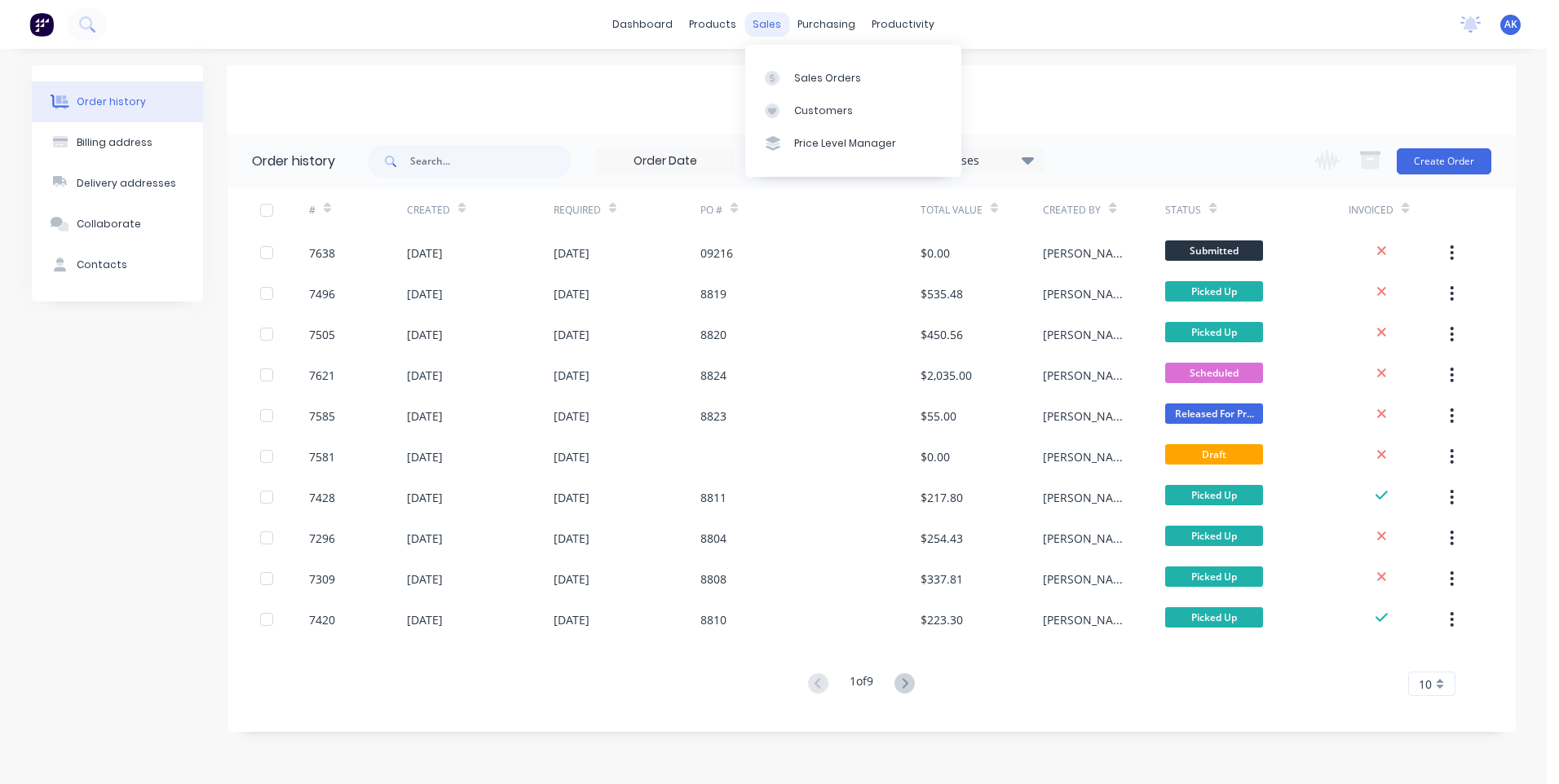
click at [753, 25] on div "sales" at bounding box center [767, 24] width 45 height 24
click at [817, 76] on div "Sales Orders" at bounding box center [828, 79] width 67 height 15
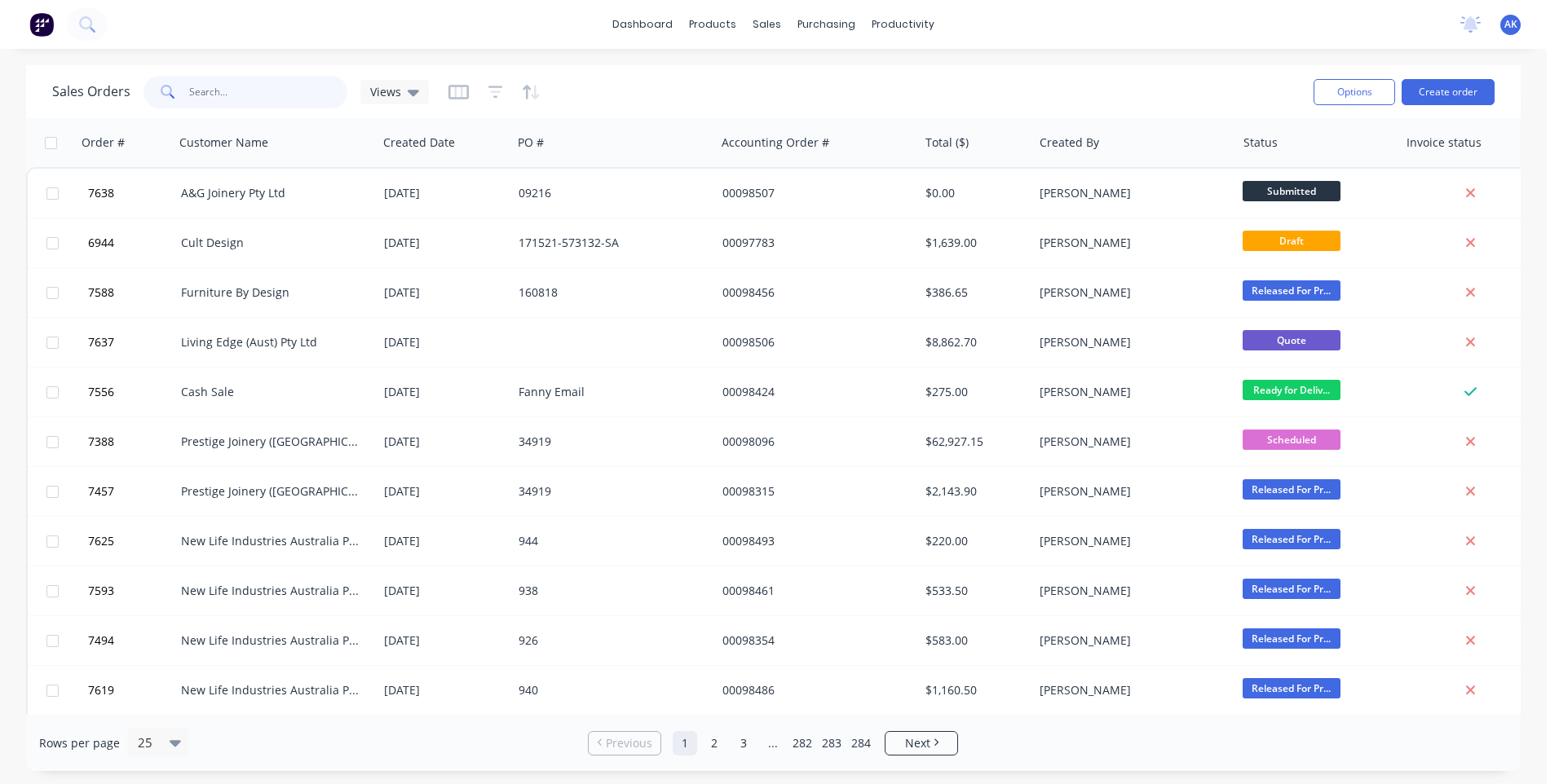
click at [228, 93] on input "text" at bounding box center [269, 92] width 159 height 33
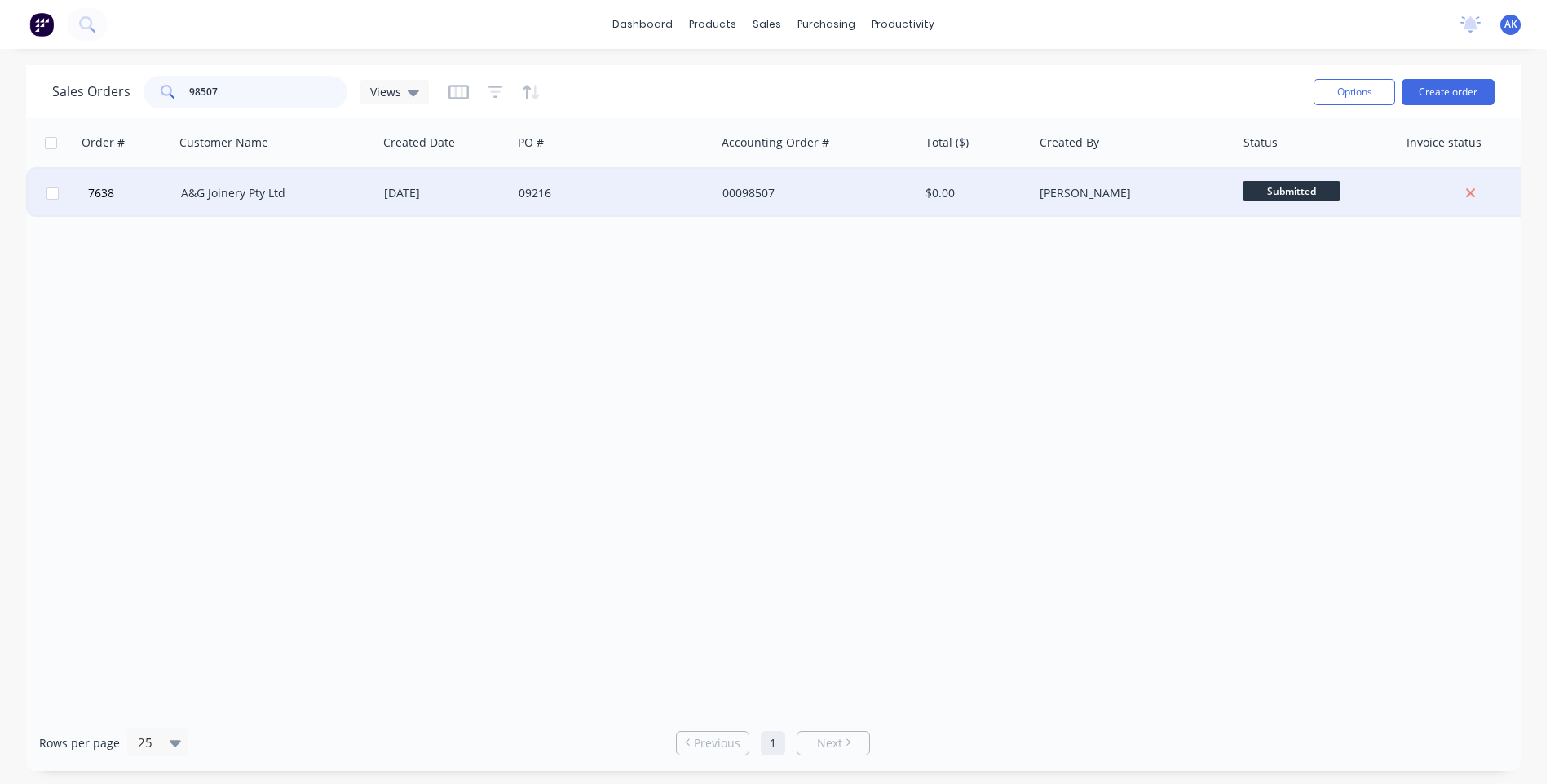
type input "98507"
click at [263, 192] on div "A&G Joinery Pty Ltd" at bounding box center [271, 192] width 181 height 16
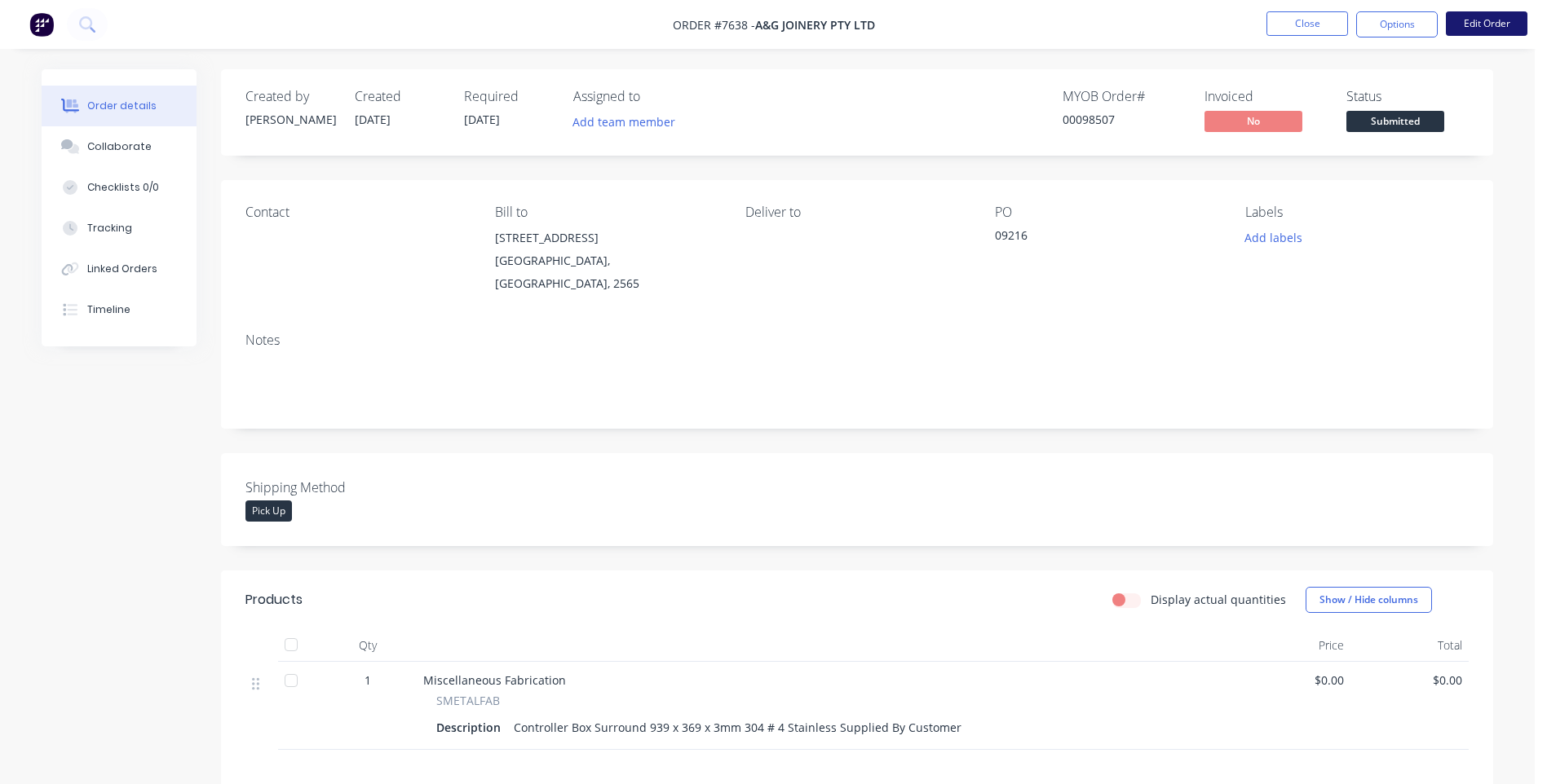
click at [1487, 22] on button "Edit Order" at bounding box center [1487, 23] width 81 height 24
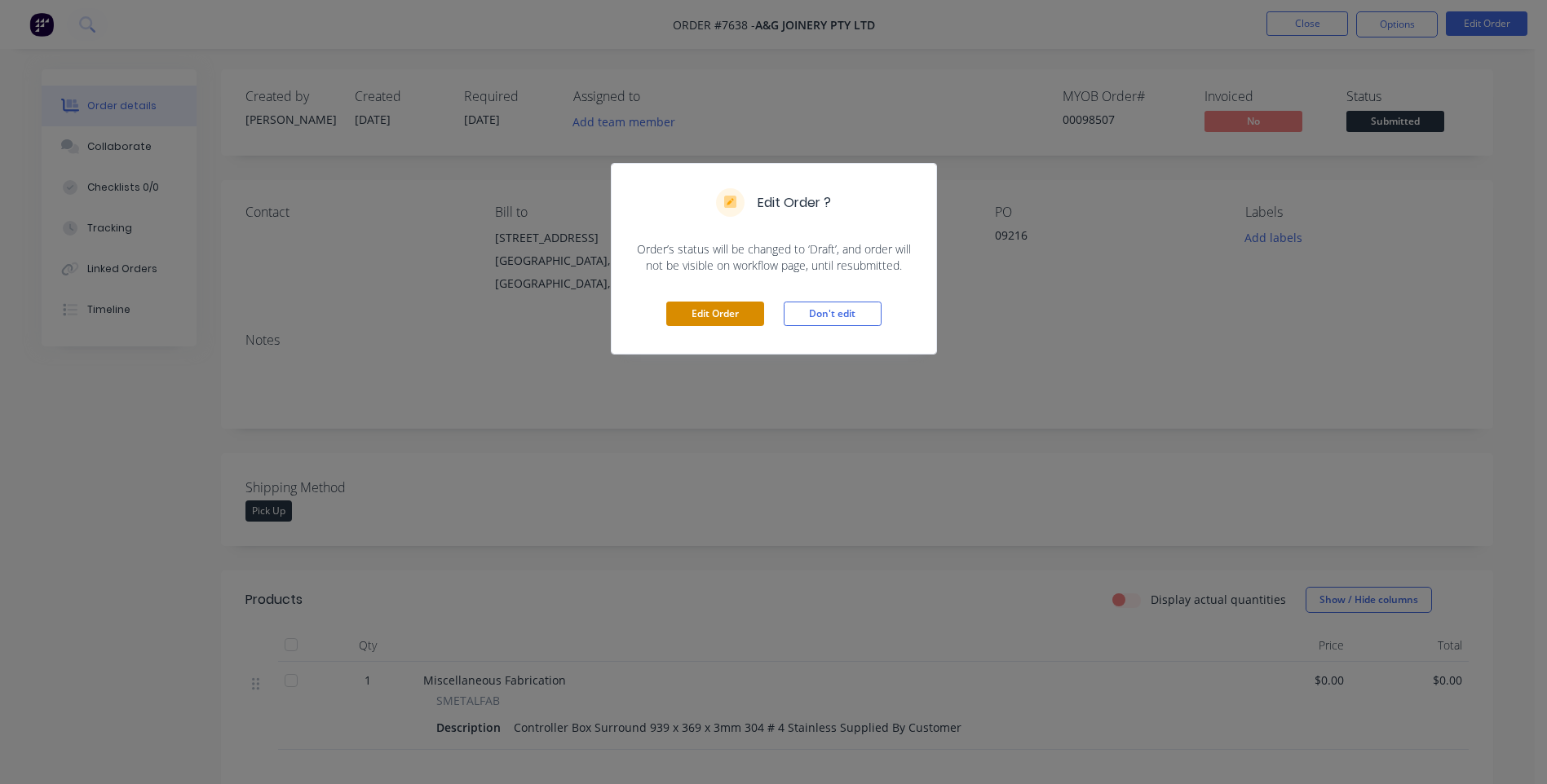
click at [714, 315] on button "Edit Order" at bounding box center [715, 314] width 98 height 24
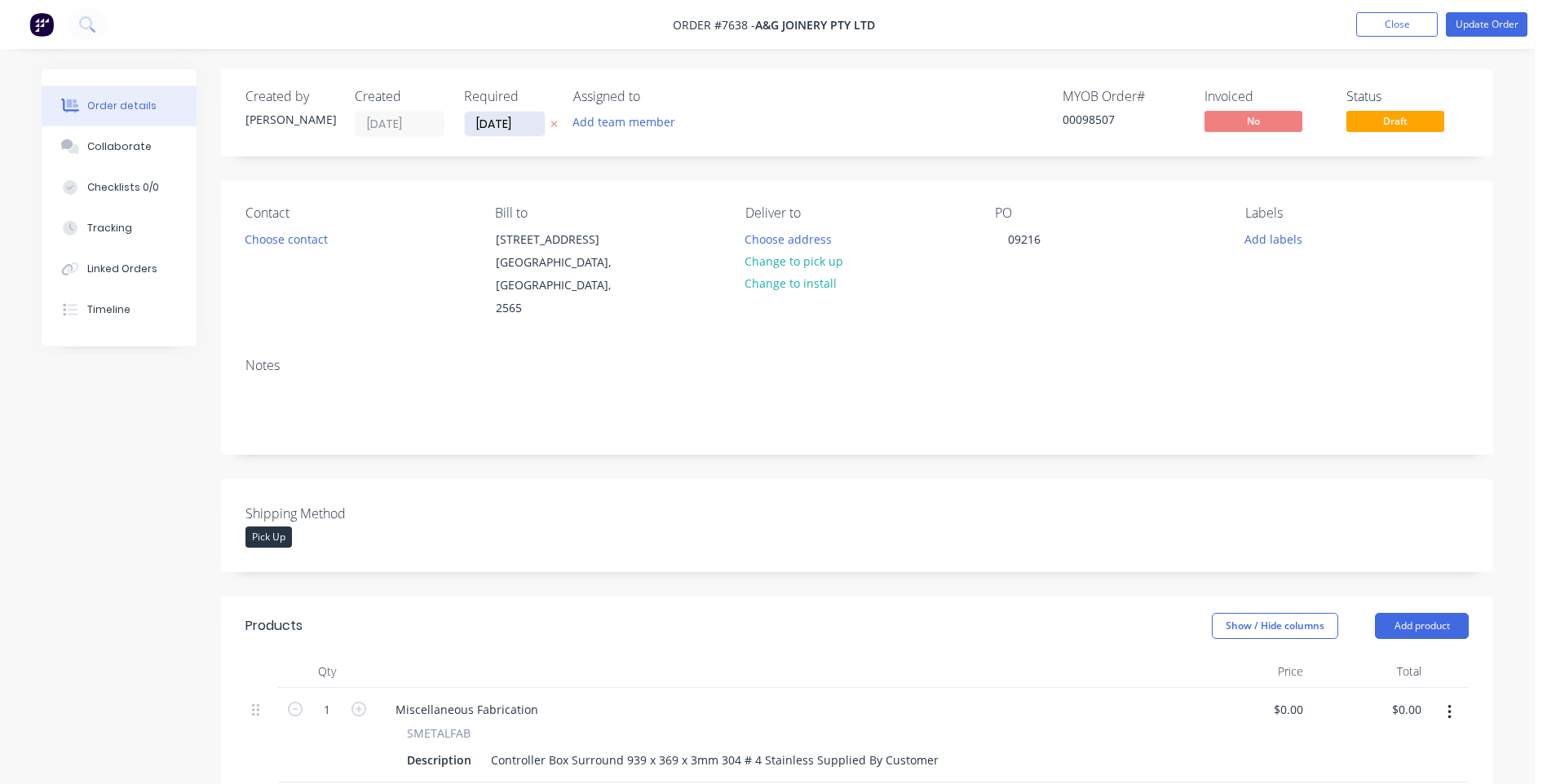
click at [517, 126] on input "[DATE]" at bounding box center [504, 123] width 80 height 24
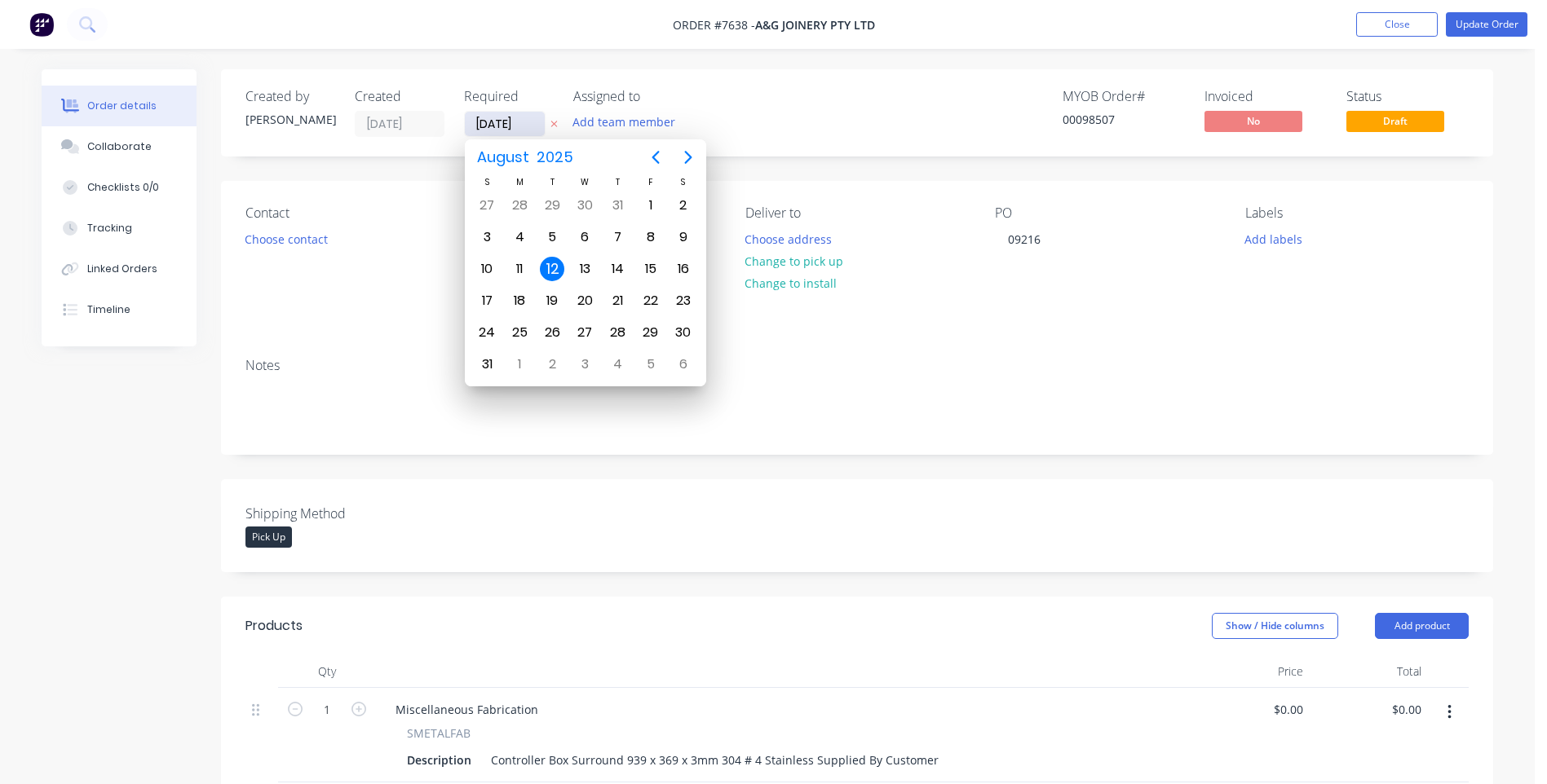
click at [501, 127] on input "[DATE]" at bounding box center [504, 123] width 80 height 24
type input "[DATE]"
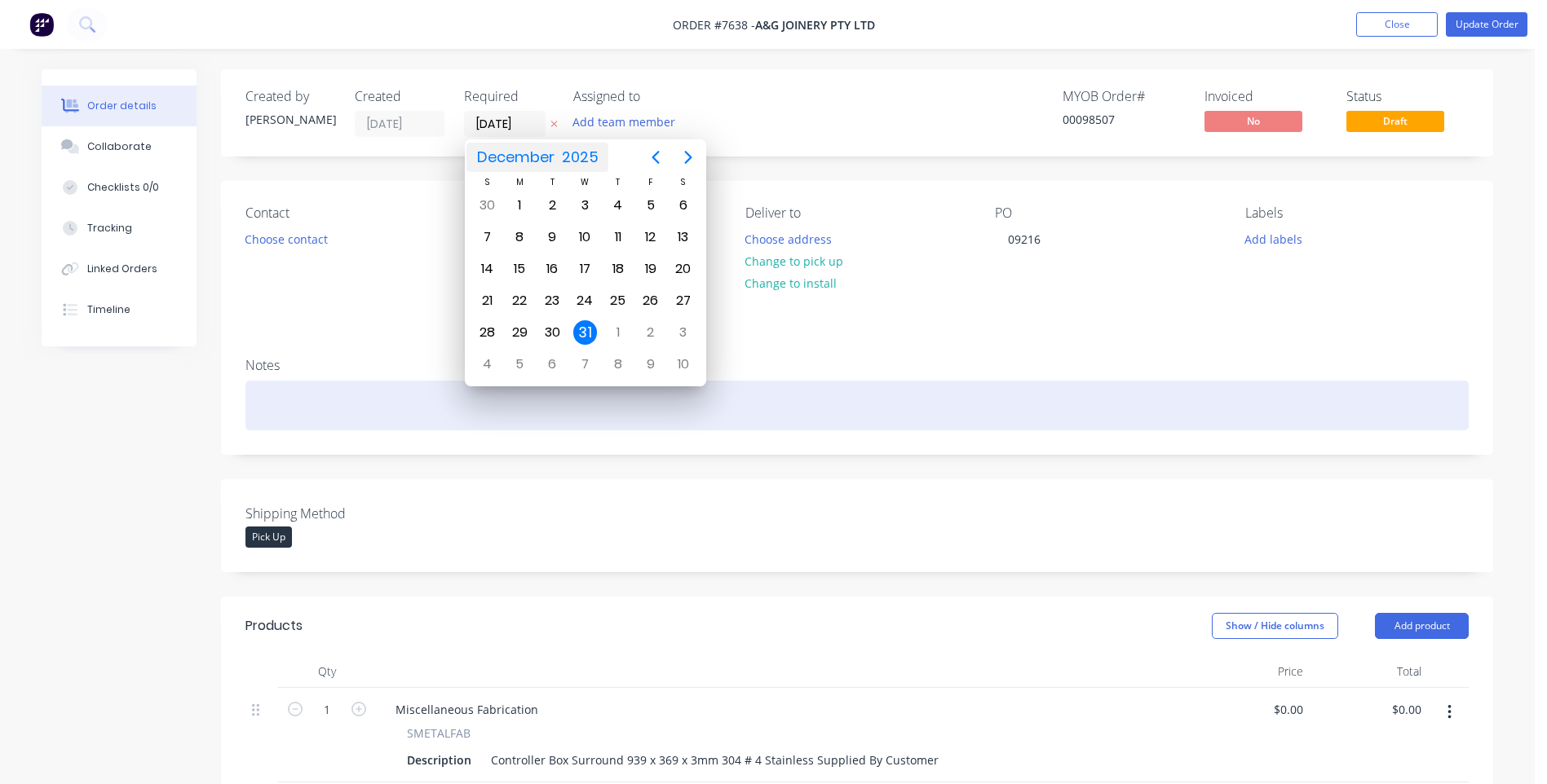
click at [997, 381] on div at bounding box center [857, 405] width 1224 height 49
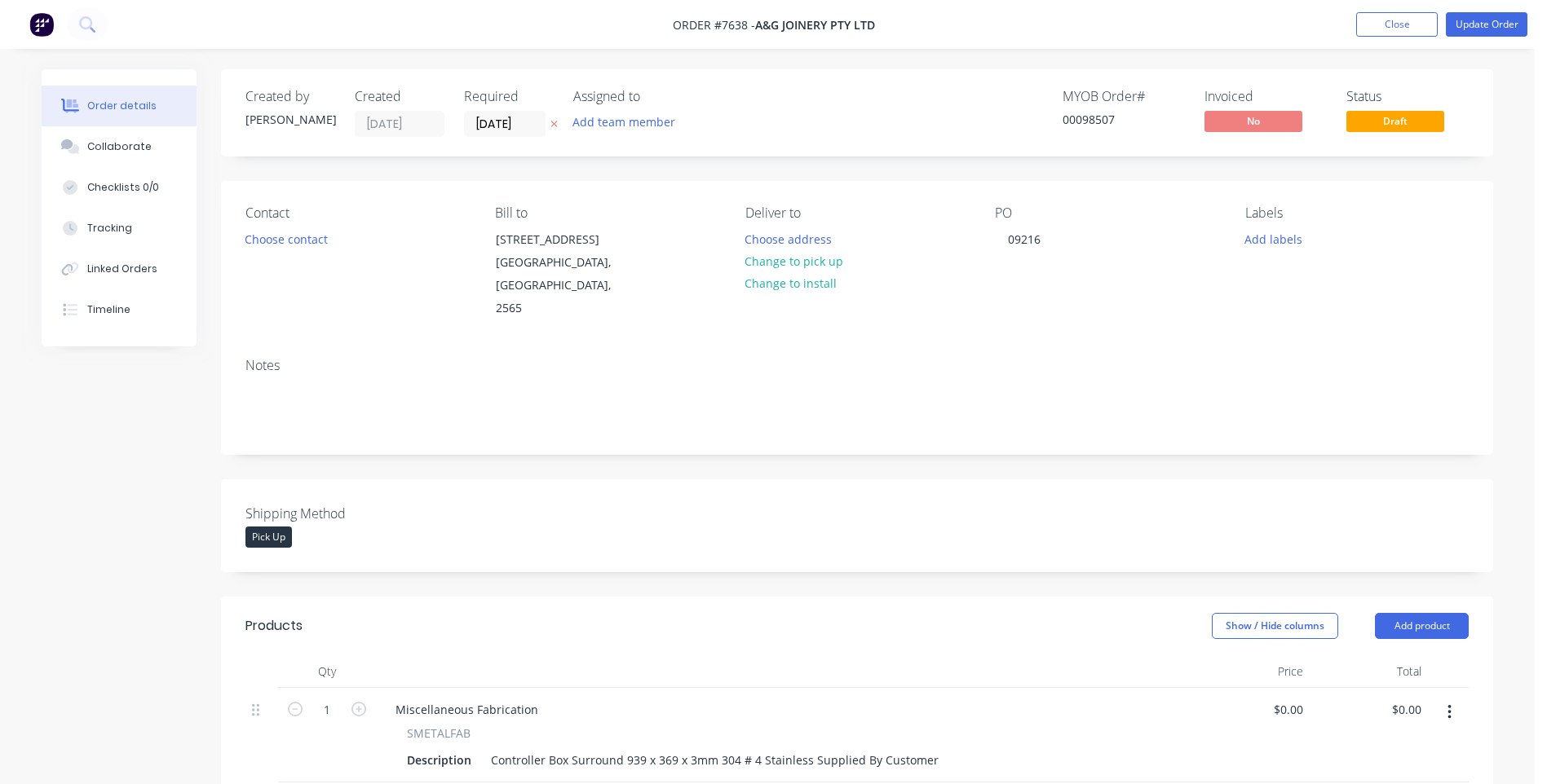
click at [475, 655] on div at bounding box center [784, 671] width 815 height 33
click at [472, 283] on div "Contact Choose contact [PERSON_NAME] to [STREET_ADDRESS] Deliver to Choose addr…" at bounding box center [857, 263] width 1272 height 164
click at [1473, 23] on button "Update Order" at bounding box center [1487, 24] width 81 height 24
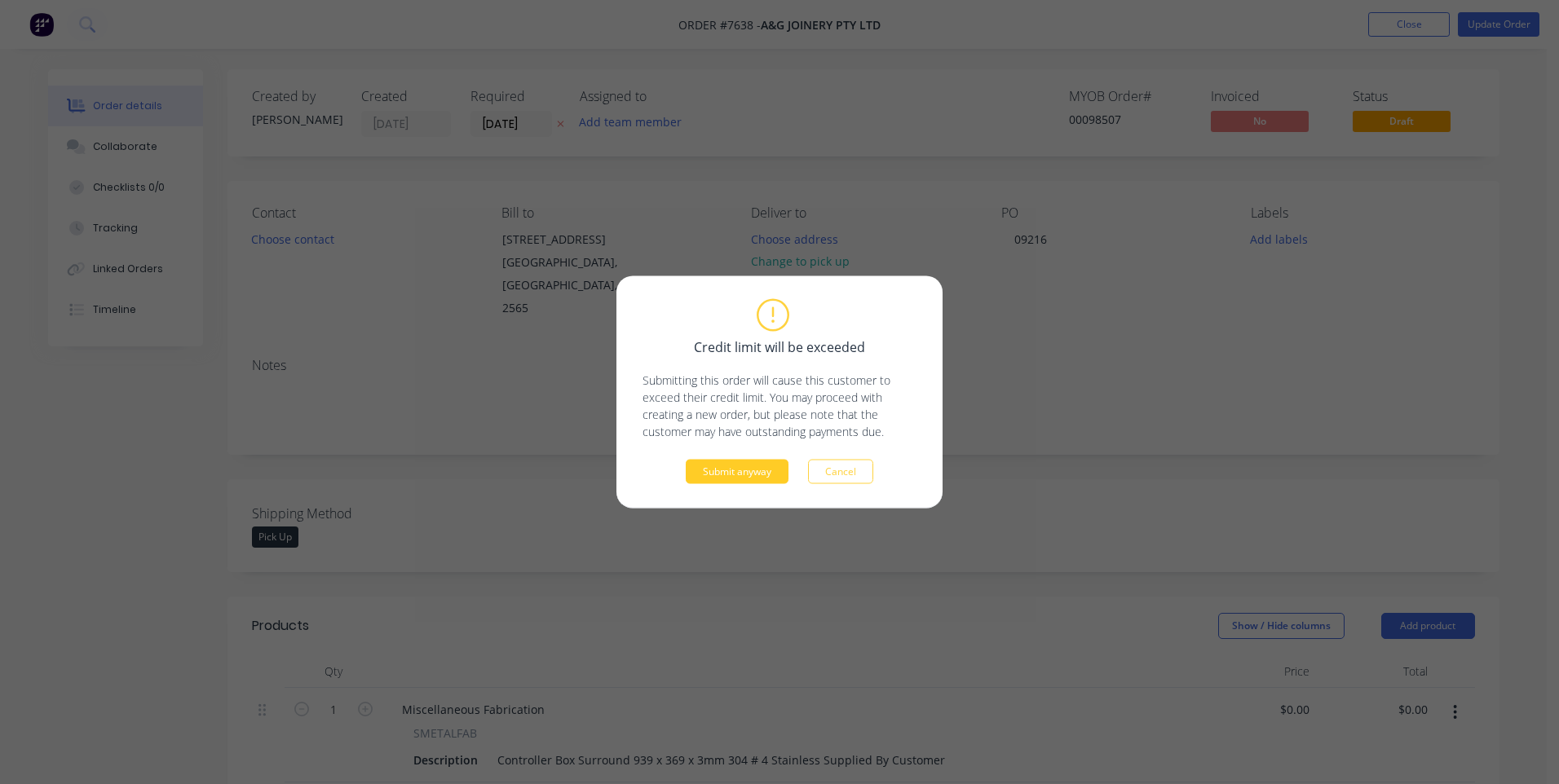
click at [749, 473] on button "Submit anyway" at bounding box center [736, 472] width 103 height 24
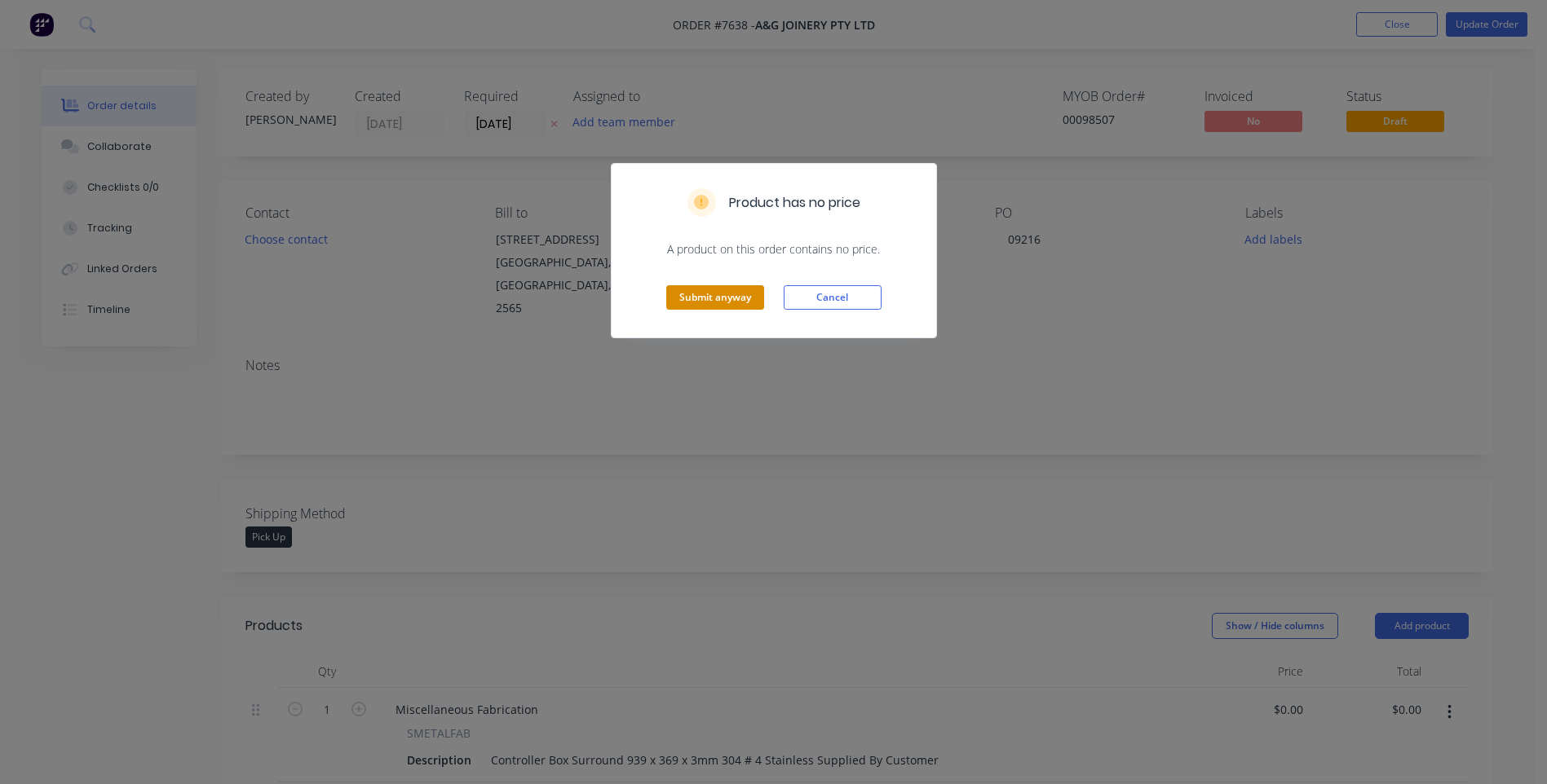
click at [727, 300] on button "Submit anyway" at bounding box center [715, 297] width 98 height 24
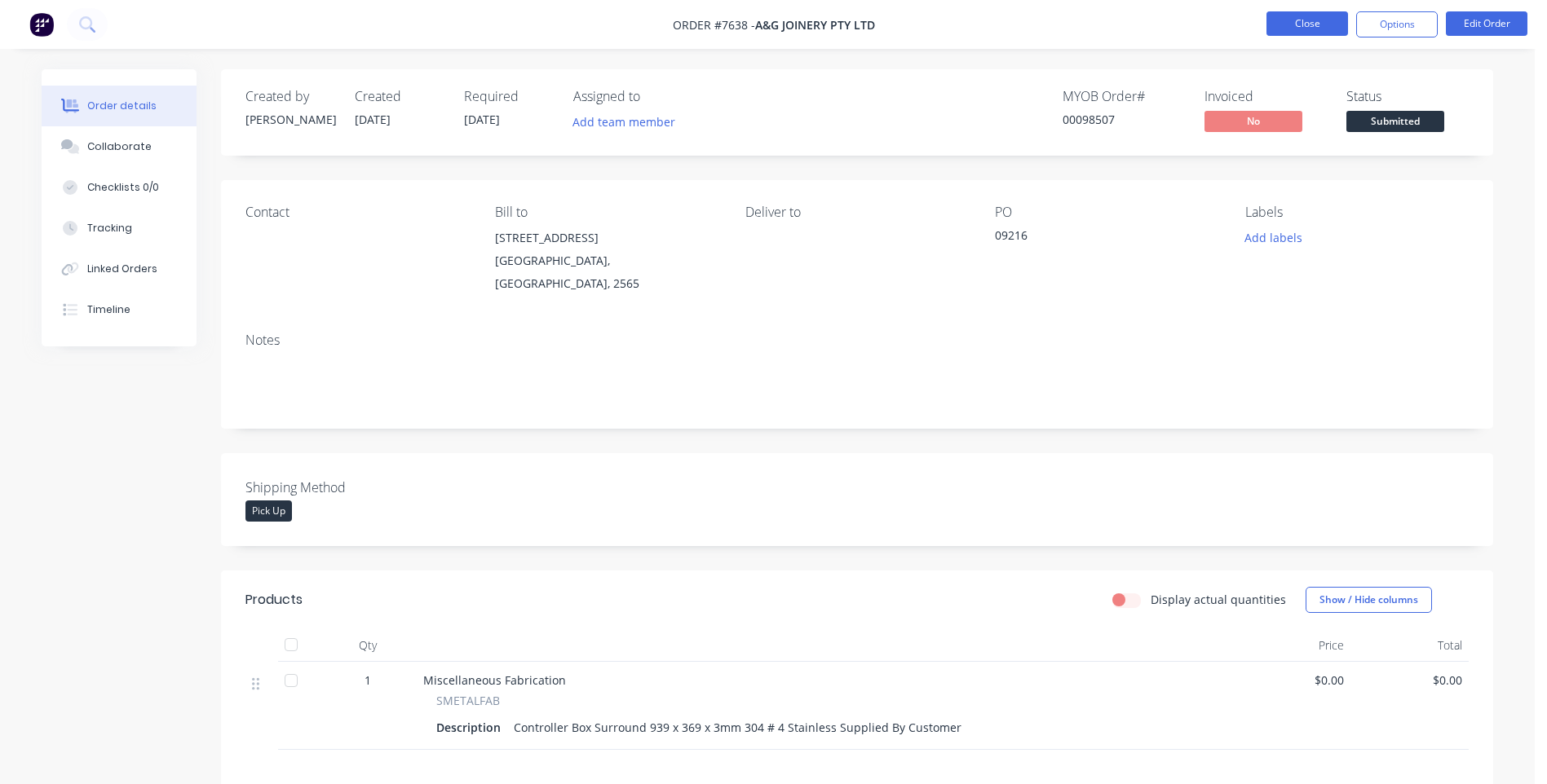
click at [1315, 15] on button "Close" at bounding box center [1307, 23] width 81 height 24
